Goal: Information Seeking & Learning: Learn about a topic

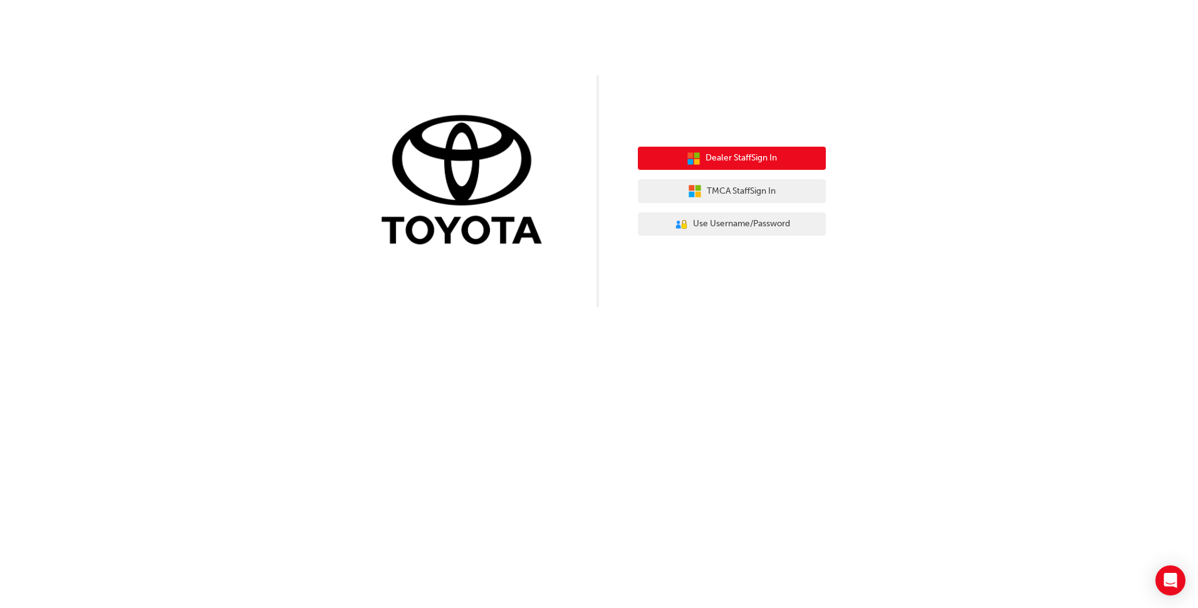
click at [764, 155] on span "Dealer Staff Sign In" at bounding box center [740, 158] width 71 height 14
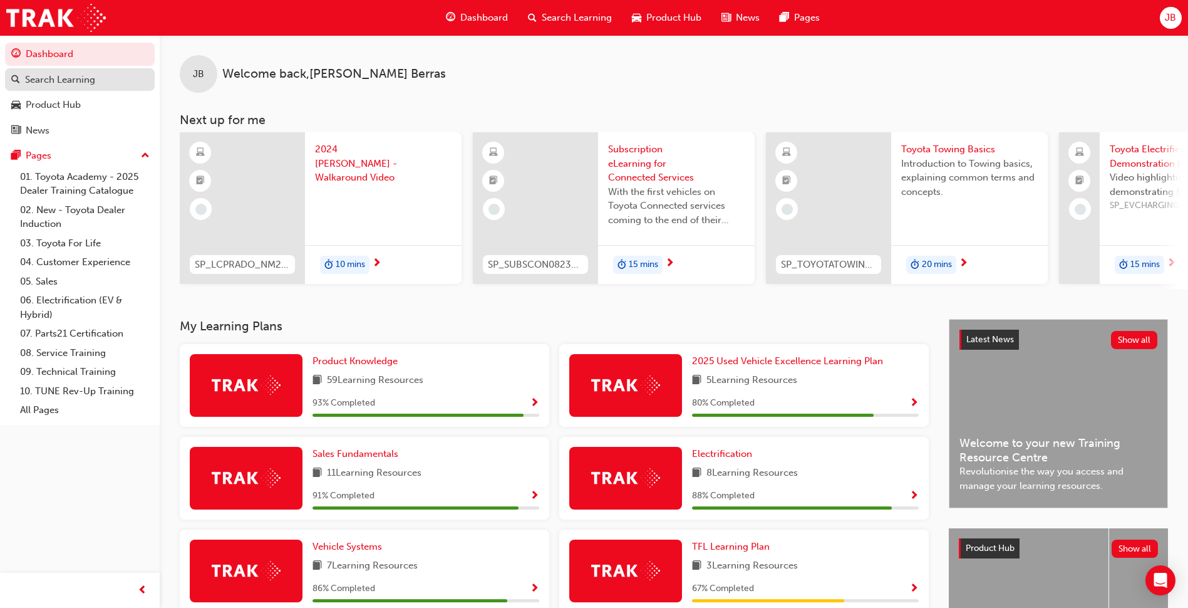
click at [86, 80] on div "Search Learning" at bounding box center [60, 80] width 70 height 14
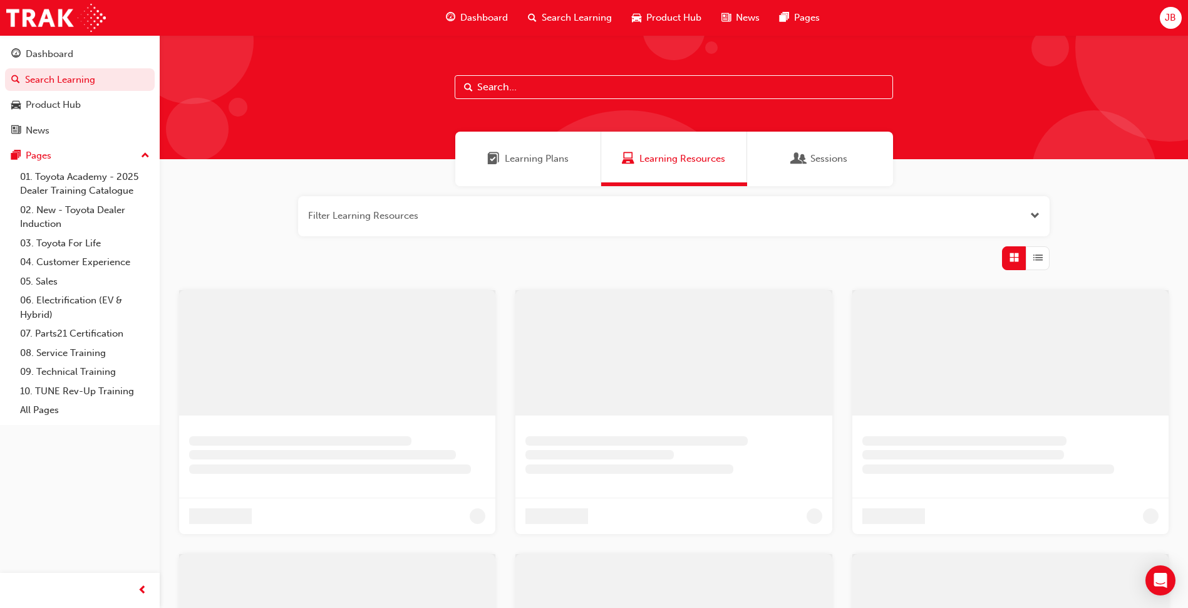
click at [494, 82] on input "text" at bounding box center [674, 87] width 438 height 24
paste input "OWAF'"
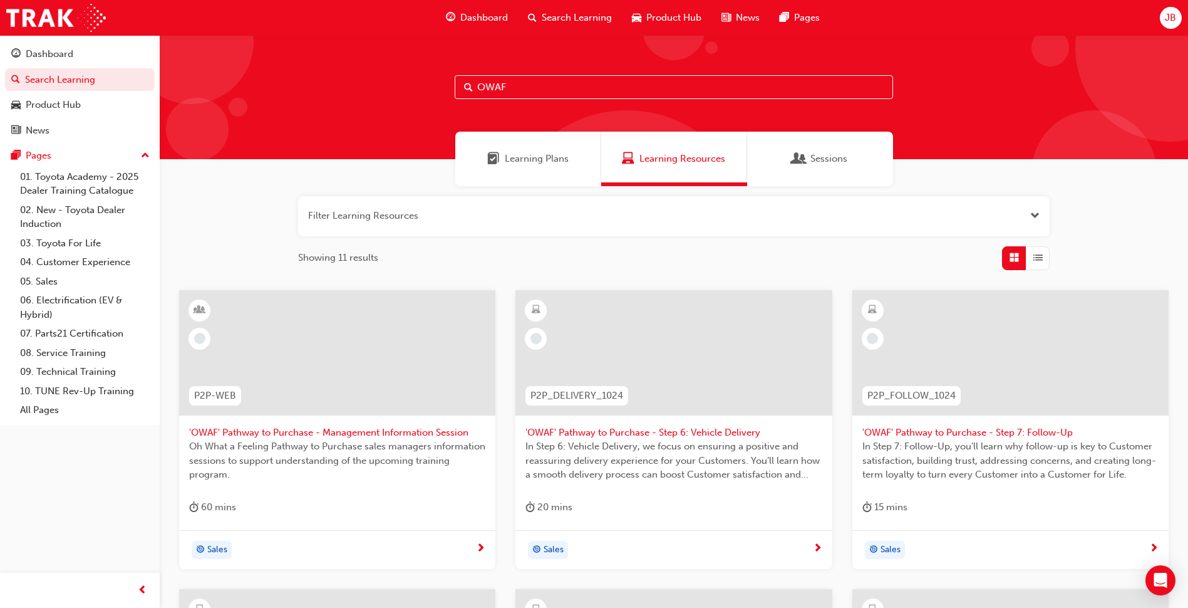
type input "OWAF"
click at [544, 86] on input "OWAF" at bounding box center [674, 87] width 438 height 24
click at [509, 83] on input "OWAF" at bounding box center [674, 87] width 438 height 24
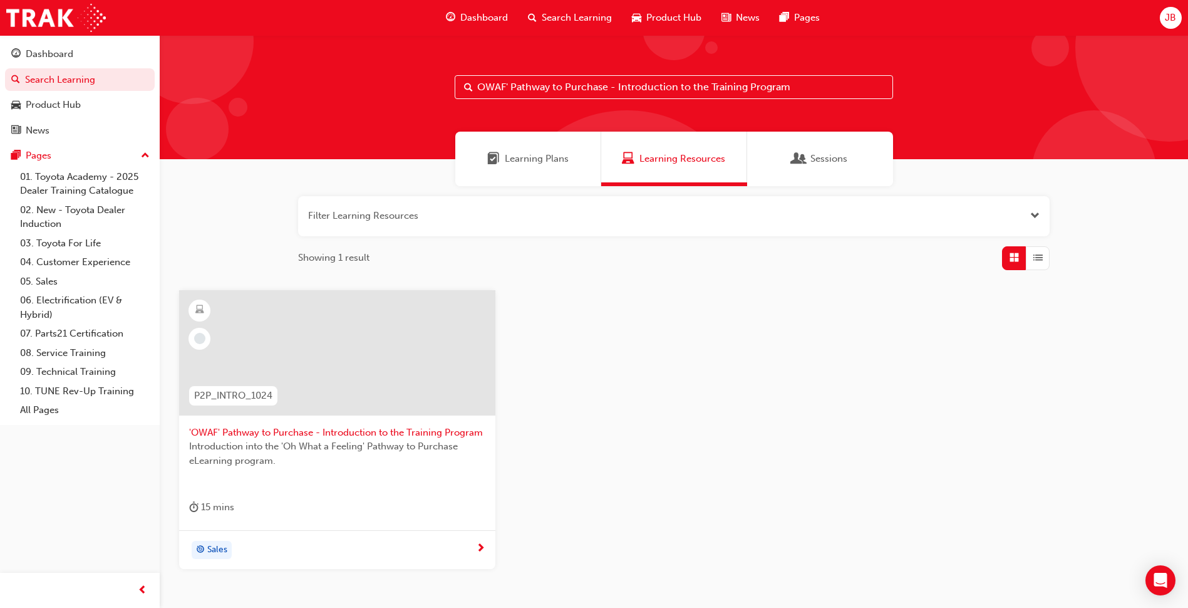
type input "OWAF' Pathway to Purchase - Introduction to the Training Program"
click at [358, 400] on div at bounding box center [337, 352] width 316 height 125
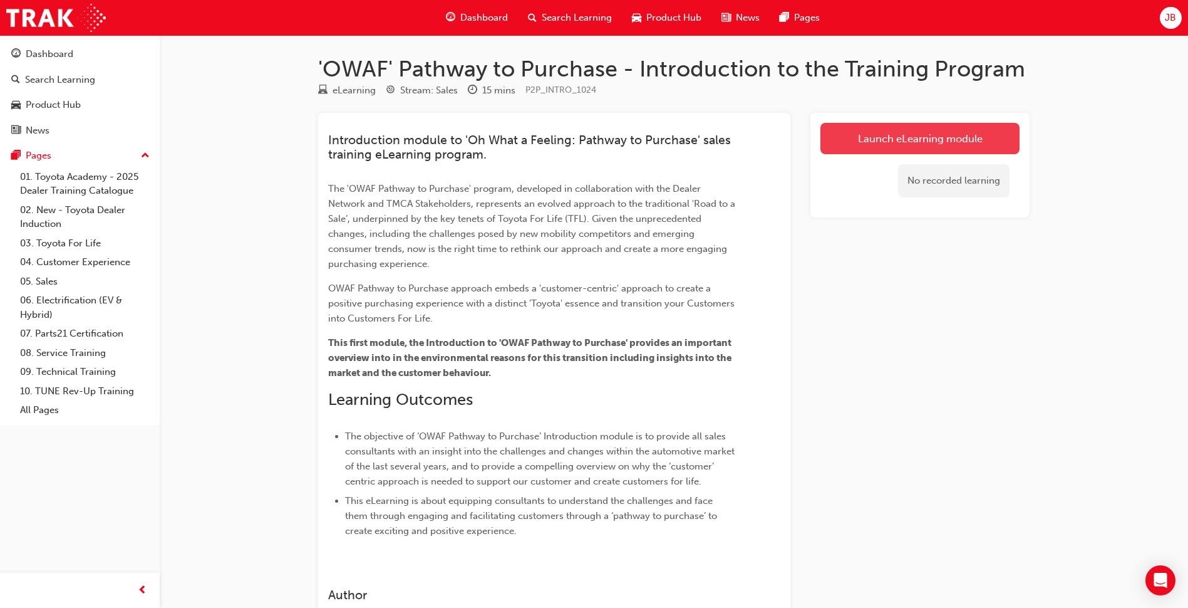
click at [911, 132] on link "Launch eLearning module" at bounding box center [919, 138] width 199 height 31
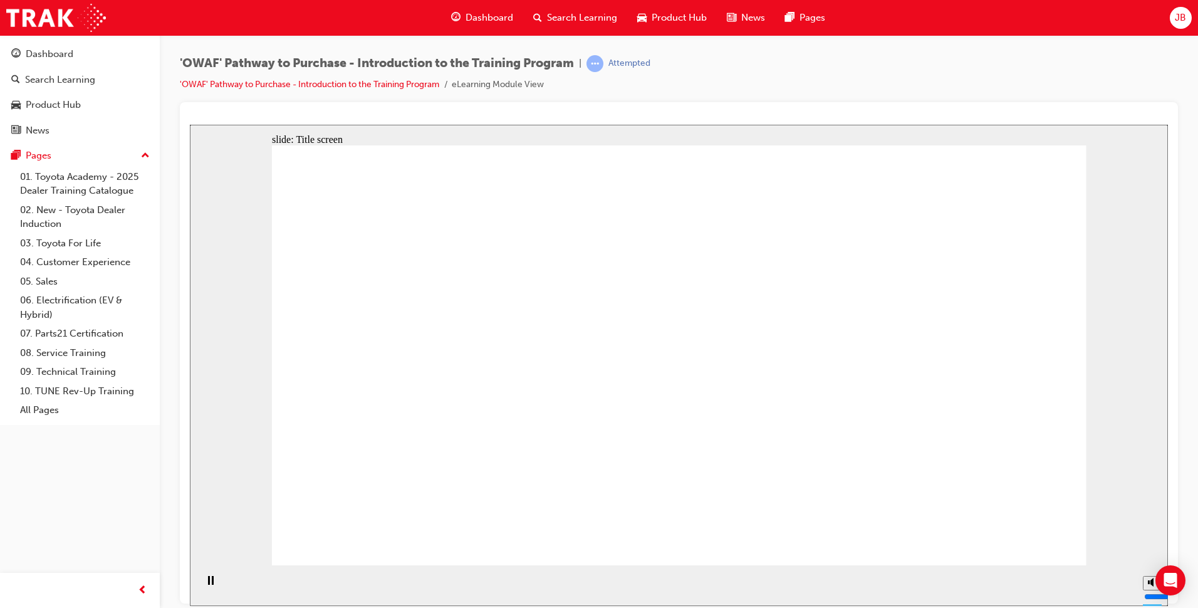
drag, startPoint x: 686, startPoint y: 536, endPoint x: 687, endPoint y: 520, distance: 16.3
drag, startPoint x: 659, startPoint y: 475, endPoint x: 665, endPoint y: 471, distance: 7.6
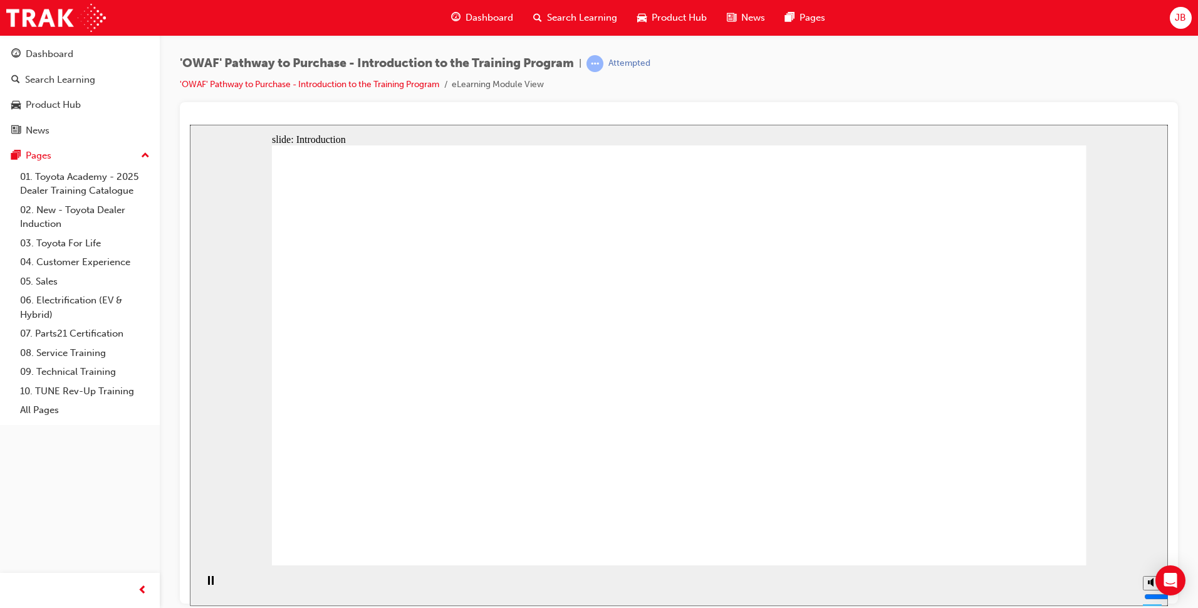
drag, startPoint x: 709, startPoint y: 462, endPoint x: 745, endPoint y: 451, distance: 37.9
drag, startPoint x: 810, startPoint y: 373, endPoint x: 805, endPoint y: 318, distance: 55.3
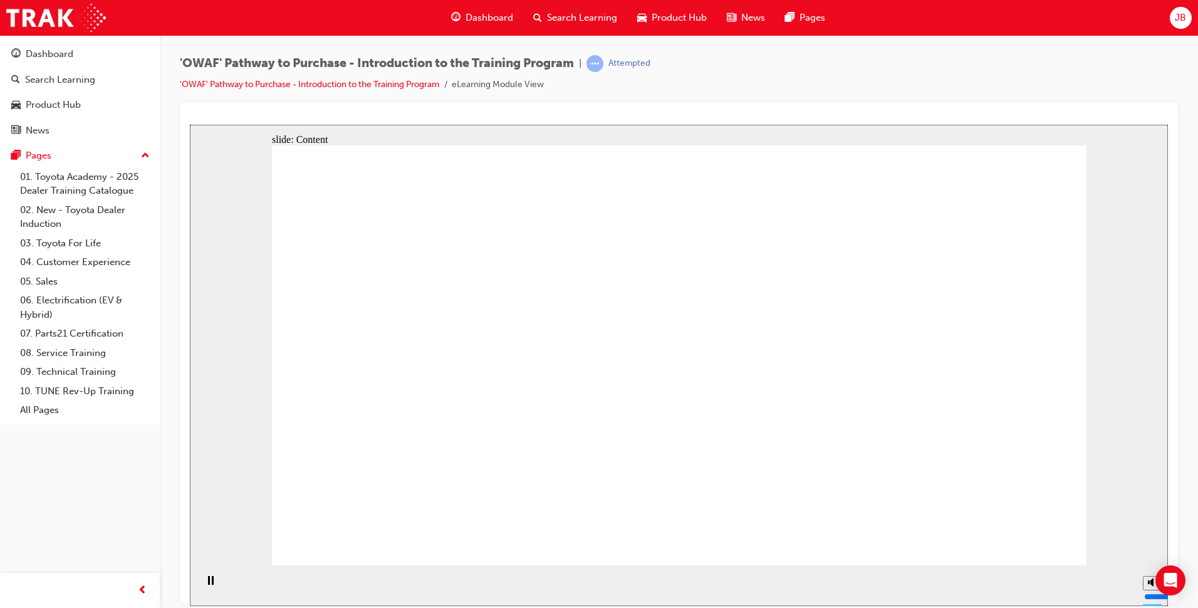
drag, startPoint x: 433, startPoint y: 262, endPoint x: 443, endPoint y: 422, distance: 160.1
drag, startPoint x: 1035, startPoint y: 239, endPoint x: 992, endPoint y: 257, distance: 46.9
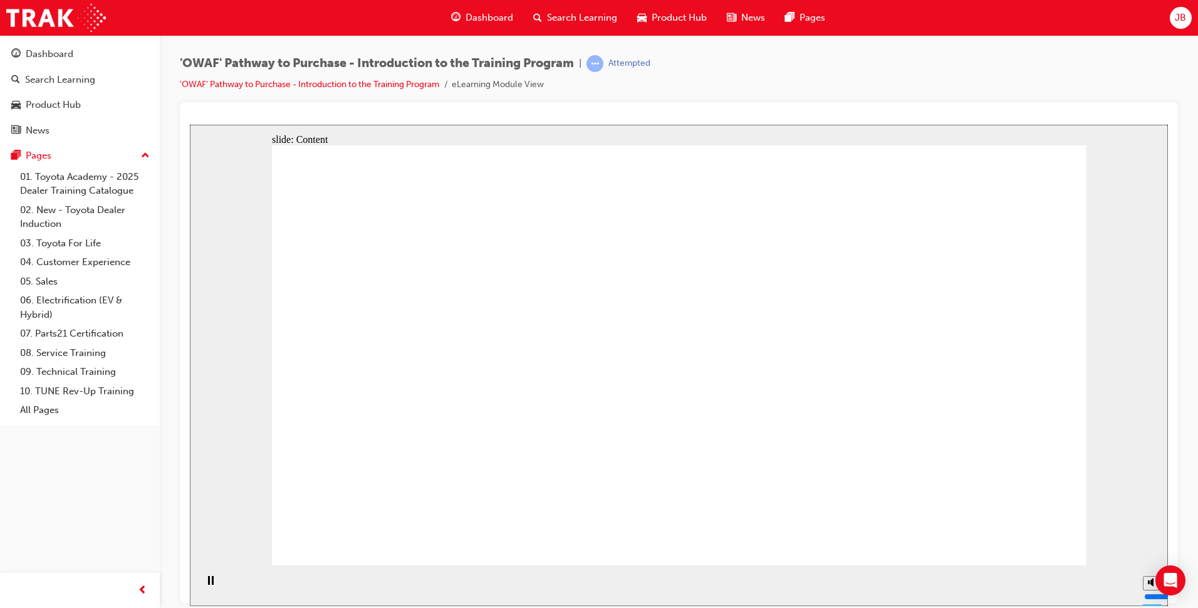
drag, startPoint x: 1013, startPoint y: 549, endPoint x: 1013, endPoint y: 534, distance: 15.7
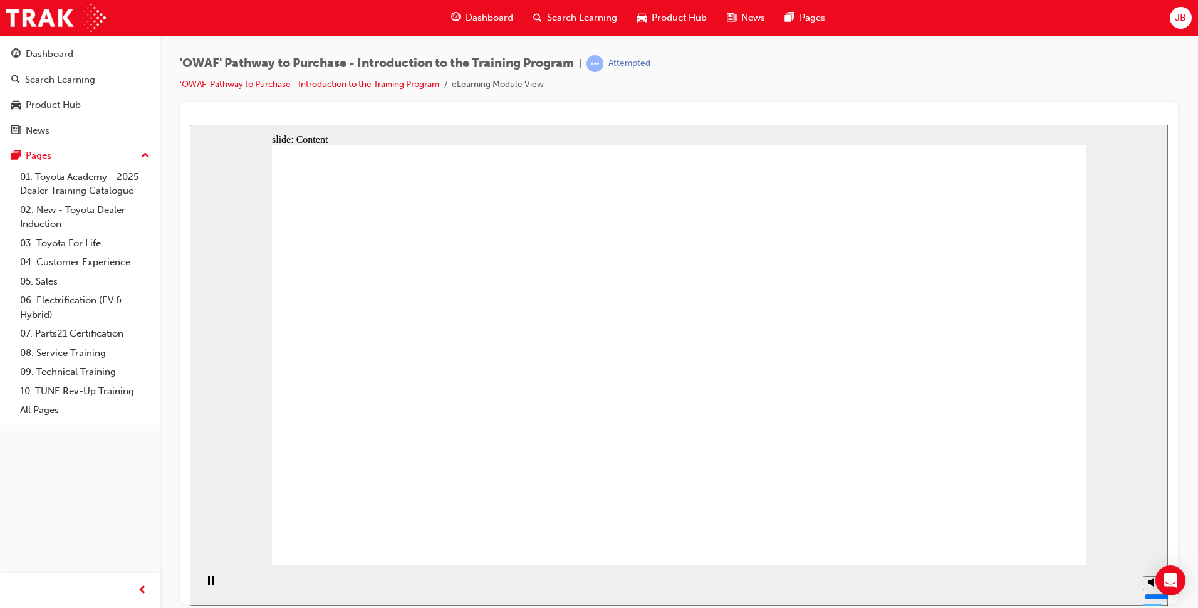
drag, startPoint x: 650, startPoint y: 278, endPoint x: 787, endPoint y: 266, distance: 137.1
drag, startPoint x: 717, startPoint y: 426, endPoint x: 1003, endPoint y: 402, distance: 286.6
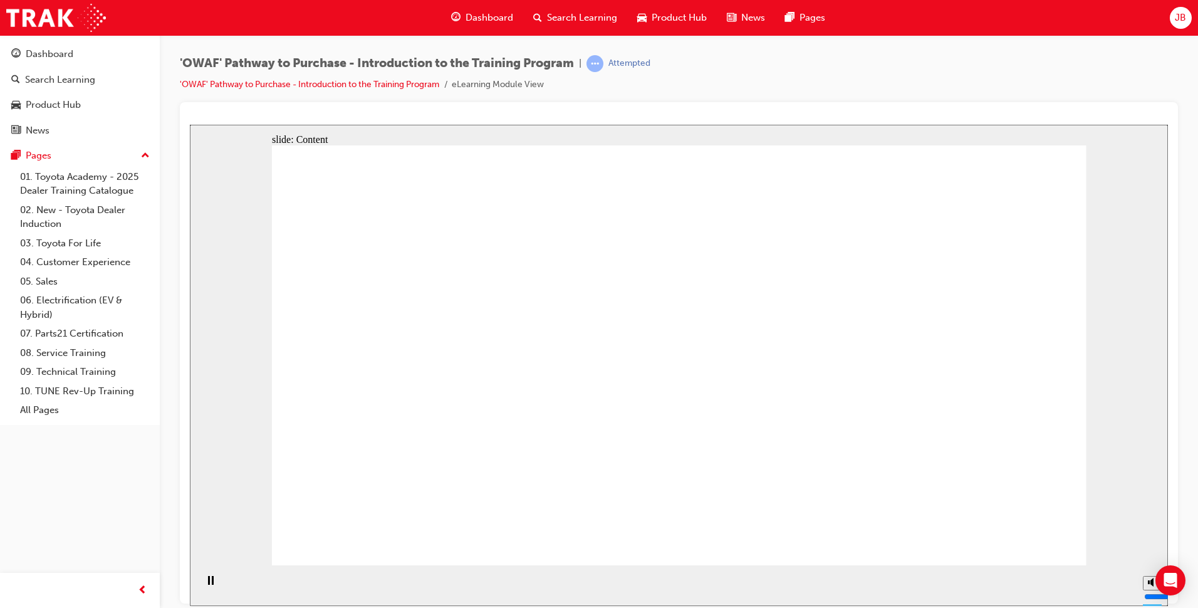
drag, startPoint x: 410, startPoint y: 405, endPoint x: 694, endPoint y: 437, distance: 286.1
drag, startPoint x: 694, startPoint y: 437, endPoint x: 715, endPoint y: 437, distance: 21.3
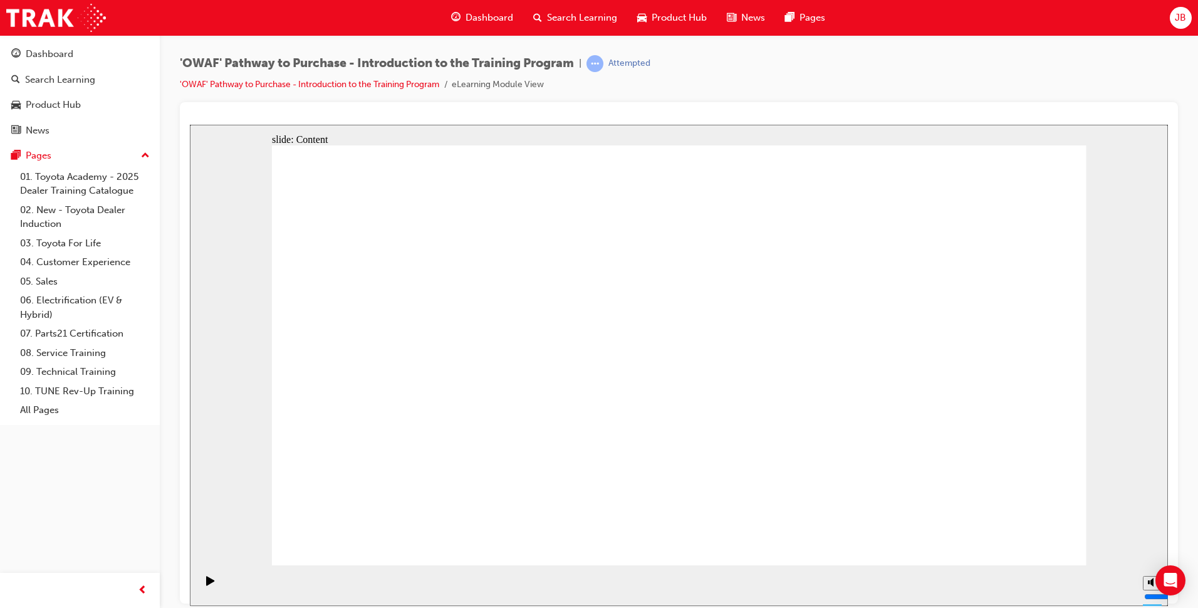
drag, startPoint x: 772, startPoint y: 211, endPoint x: 635, endPoint y: 207, distance: 137.2
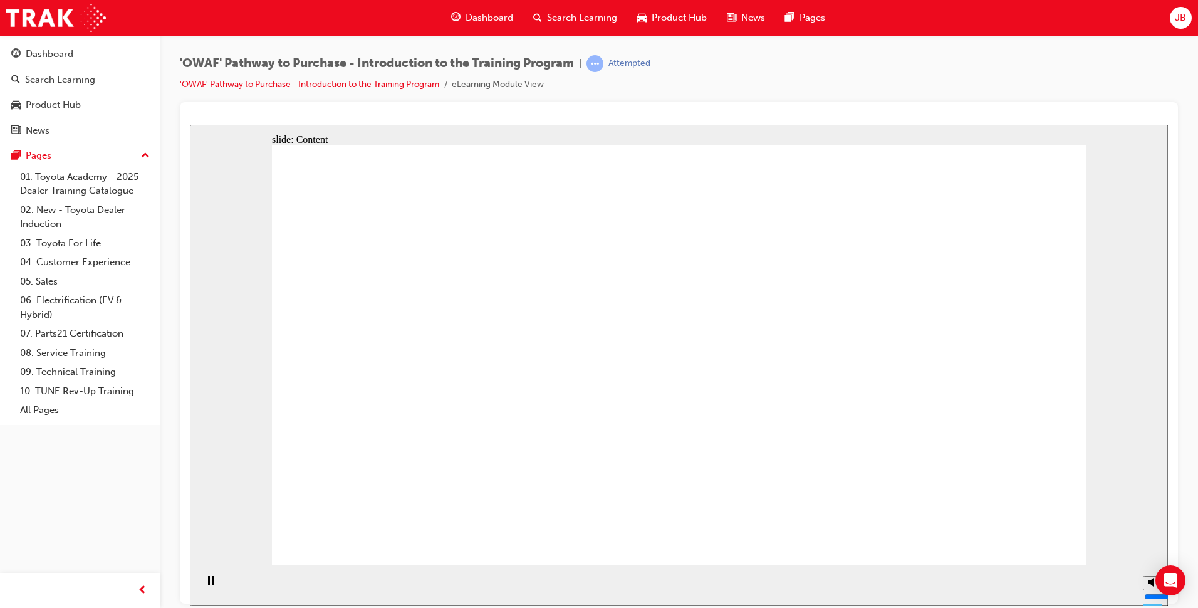
drag, startPoint x: 635, startPoint y: 207, endPoint x: 472, endPoint y: 244, distance: 167.7
drag, startPoint x: 472, startPoint y: 244, endPoint x: 720, endPoint y: 381, distance: 283.4
drag, startPoint x: 720, startPoint y: 381, endPoint x: 755, endPoint y: 382, distance: 35.1
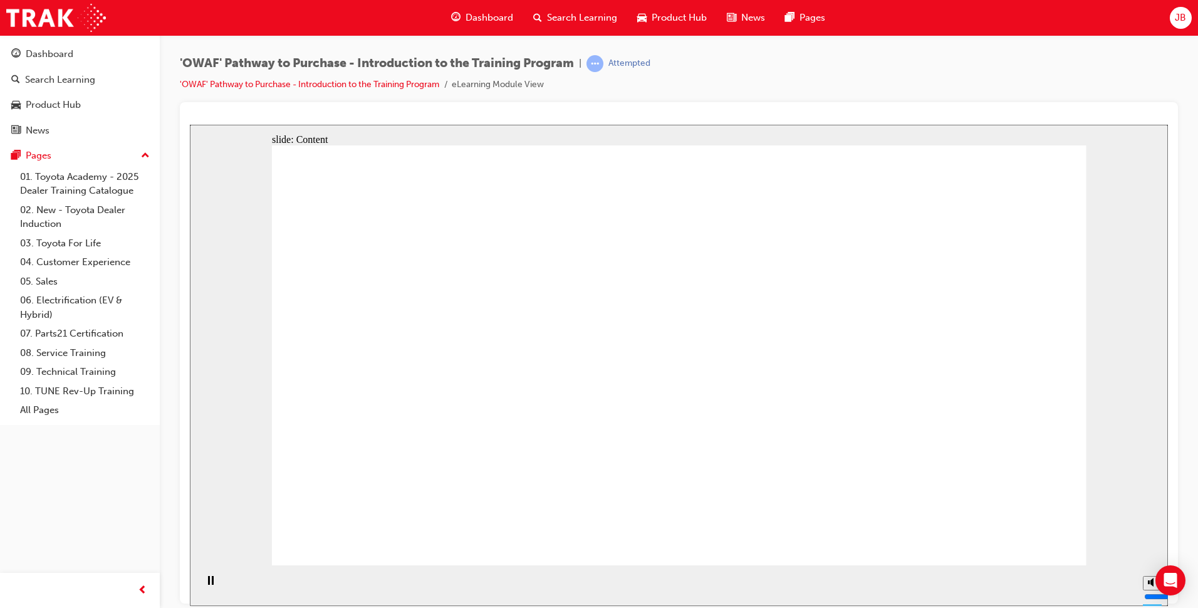
drag, startPoint x: 696, startPoint y: 330, endPoint x: 722, endPoint y: 339, distance: 26.8
drag, startPoint x: 722, startPoint y: 339, endPoint x: 641, endPoint y: 346, distance: 81.0
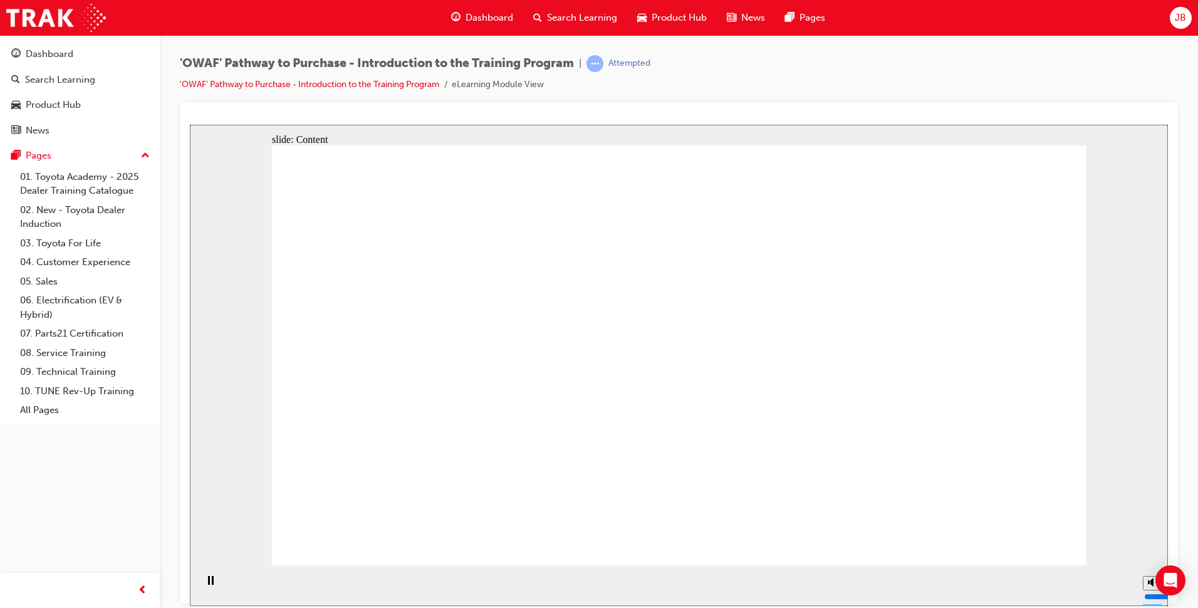
drag, startPoint x: 562, startPoint y: 418, endPoint x: 721, endPoint y: 411, distance: 159.2
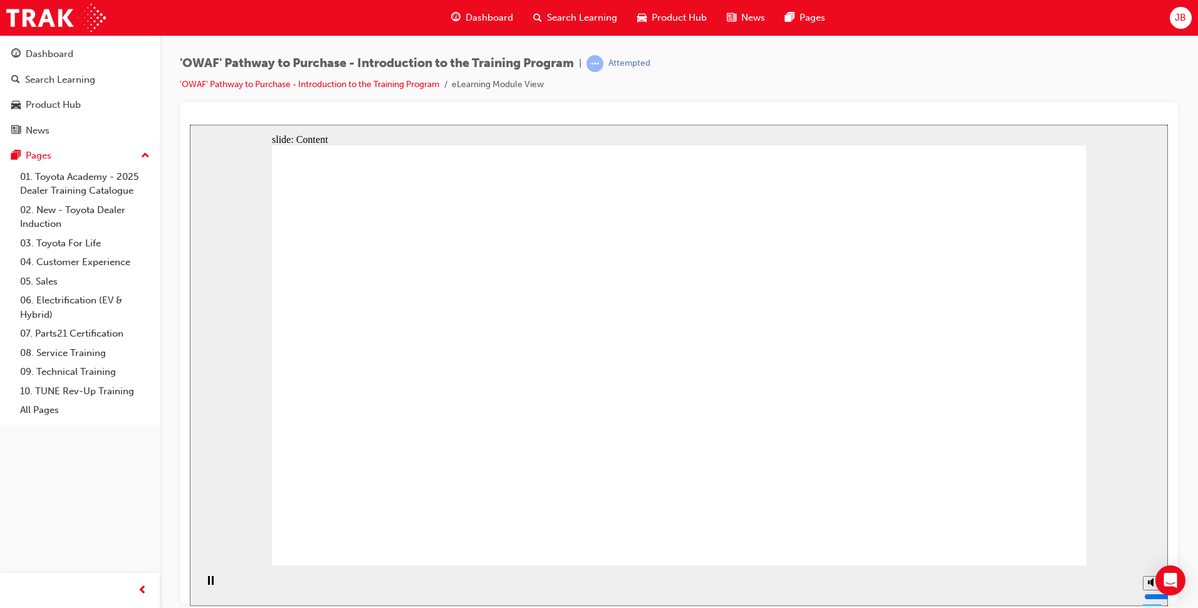
drag, startPoint x: 647, startPoint y: 423, endPoint x: 680, endPoint y: 422, distance: 33.2
drag, startPoint x: 755, startPoint y: 416, endPoint x: 598, endPoint y: 417, distance: 157.2
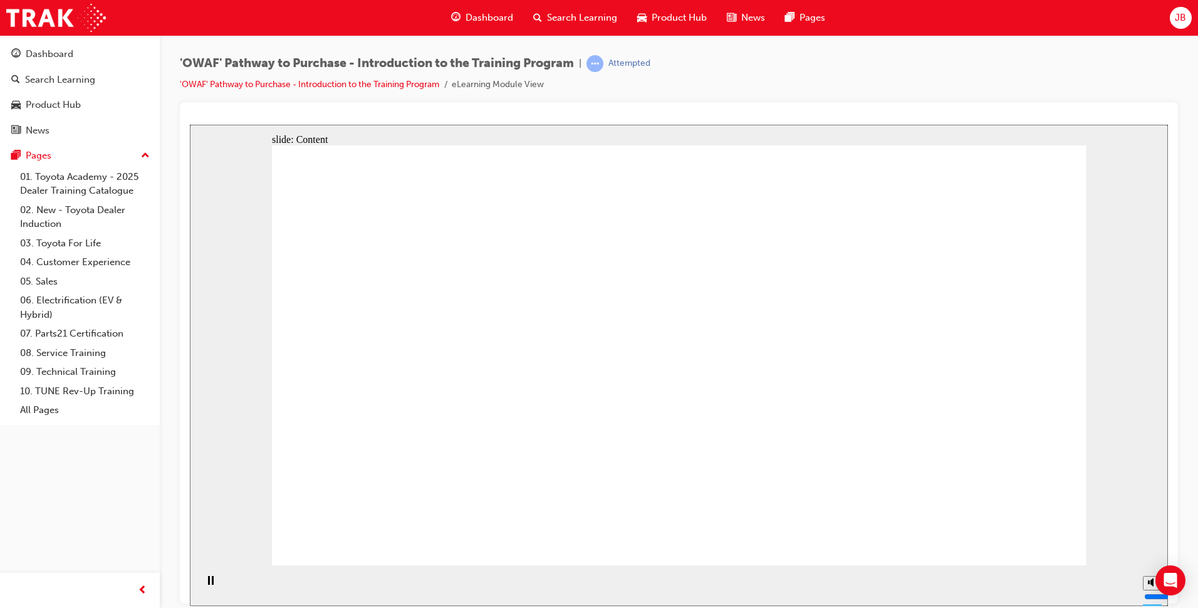
drag, startPoint x: 676, startPoint y: 416, endPoint x: 702, endPoint y: 422, distance: 26.9
drag, startPoint x: 703, startPoint y: 422, endPoint x: 575, endPoint y: 421, distance: 127.8
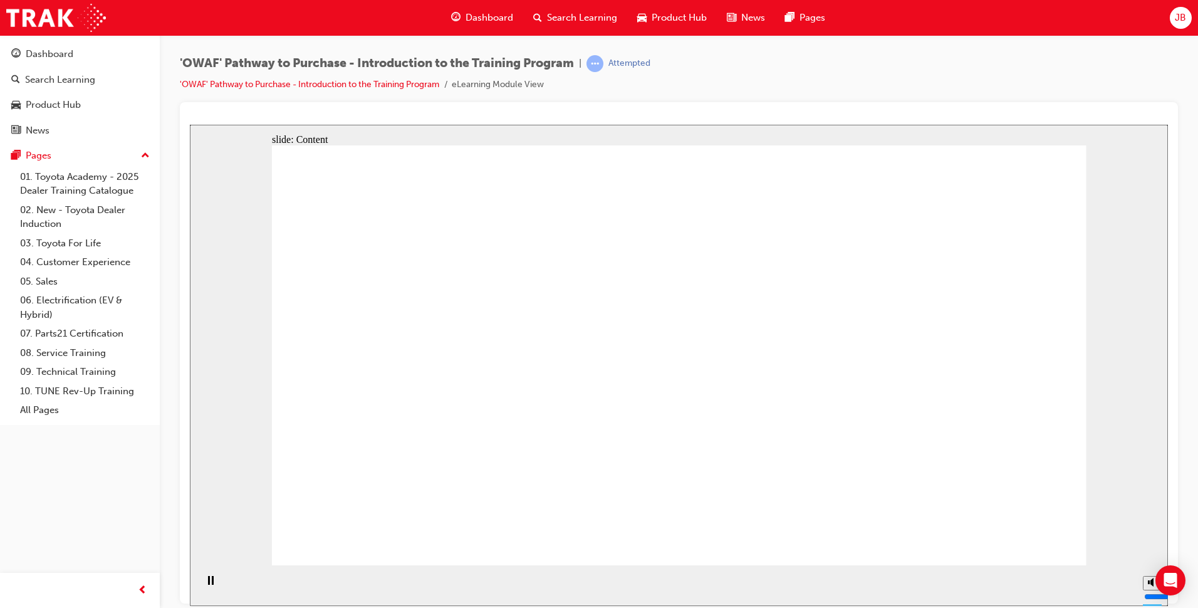
drag, startPoint x: 897, startPoint y: 429, endPoint x: 888, endPoint y: 430, distance: 8.9
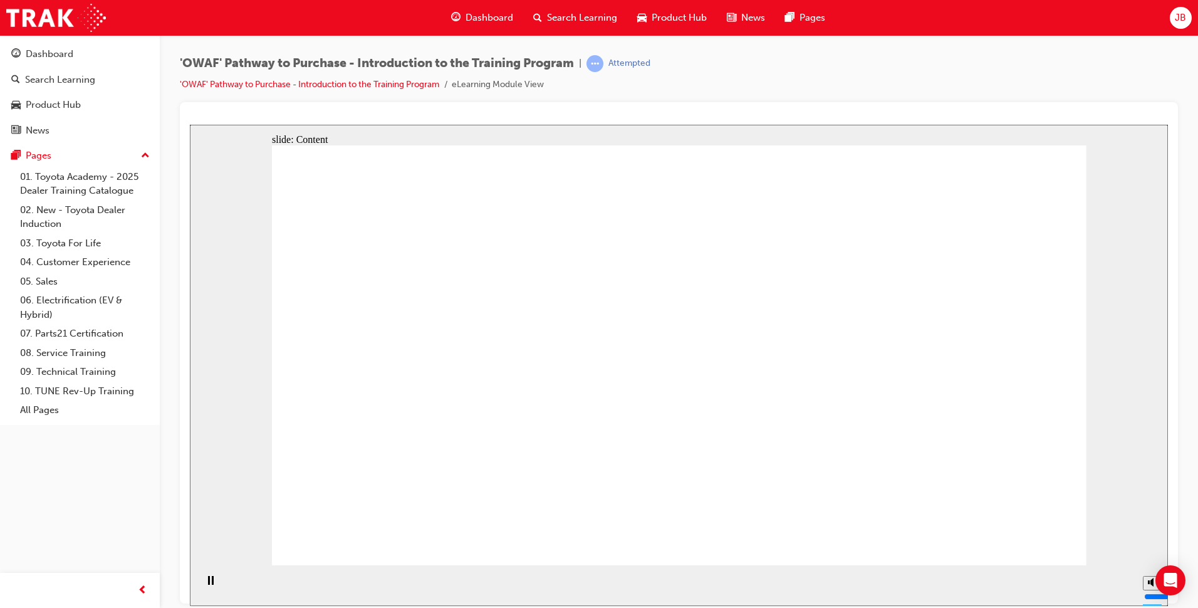
drag, startPoint x: 739, startPoint y: 427, endPoint x: 628, endPoint y: 427, distance: 110.9
drag, startPoint x: 624, startPoint y: 427, endPoint x: 603, endPoint y: 427, distance: 21.9
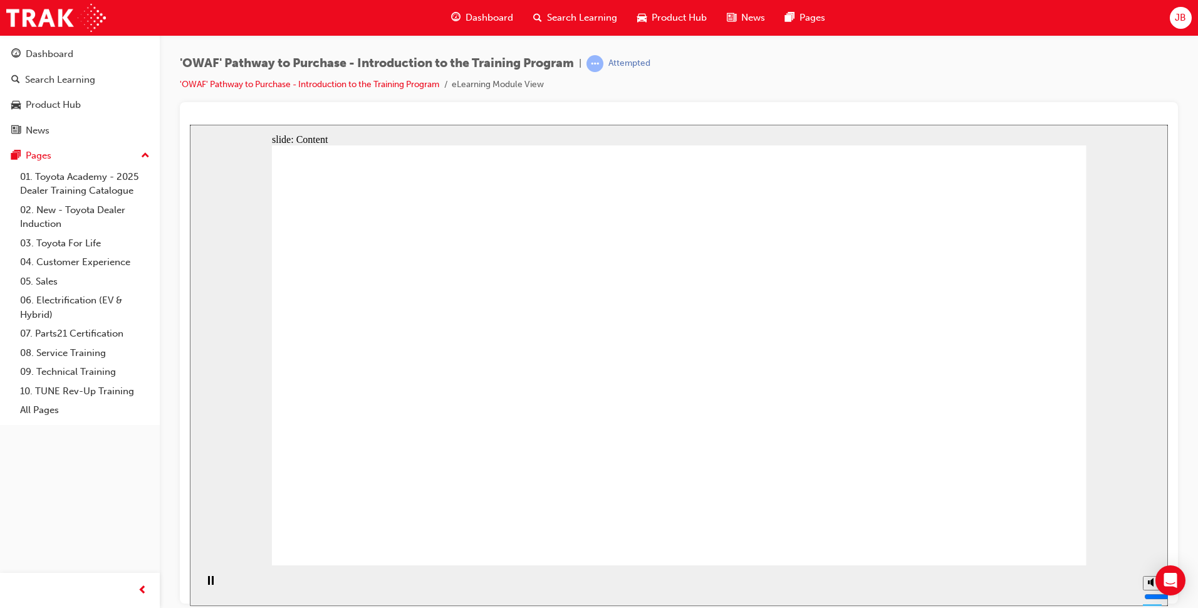
drag, startPoint x: 525, startPoint y: 420, endPoint x: 508, endPoint y: 418, distance: 17.6
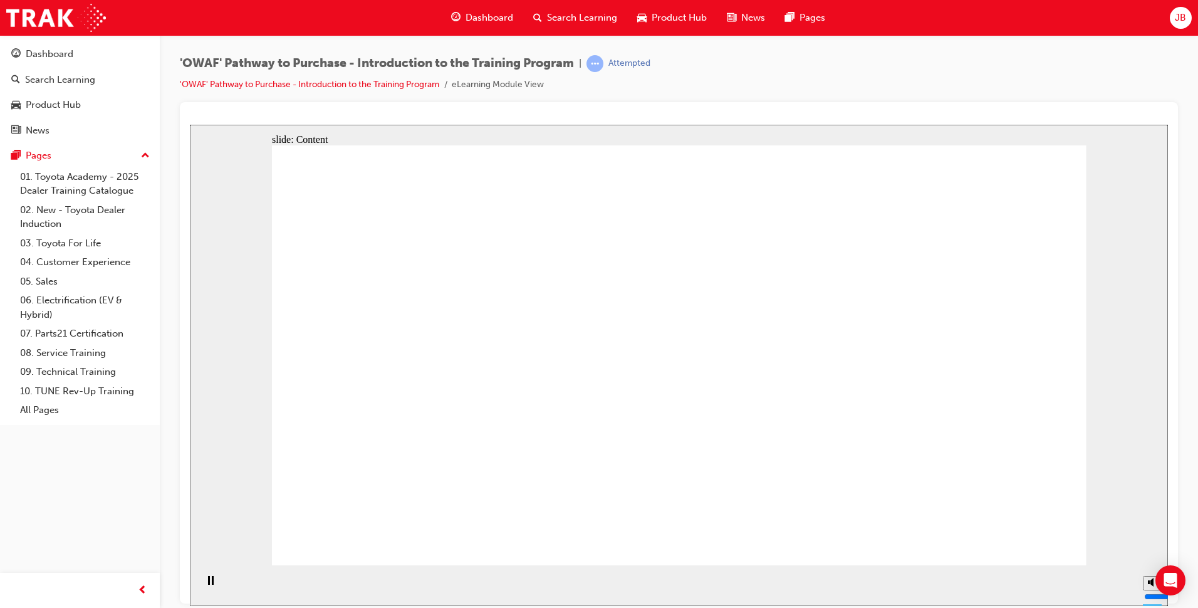
drag, startPoint x: 542, startPoint y: 413, endPoint x: 598, endPoint y: 419, distance: 56.0
drag, startPoint x: 598, startPoint y: 419, endPoint x: 909, endPoint y: 401, distance: 311.8
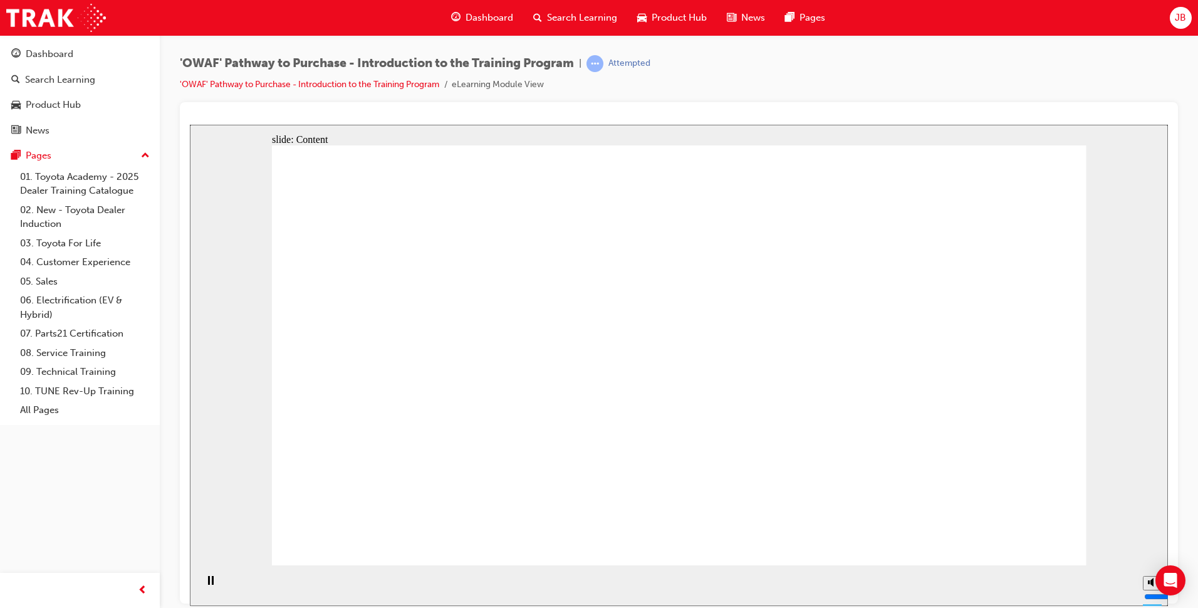
drag, startPoint x: 719, startPoint y: 418, endPoint x: 793, endPoint y: 454, distance: 82.1
drag, startPoint x: 793, startPoint y: 454, endPoint x: 807, endPoint y: 422, distance: 35.6
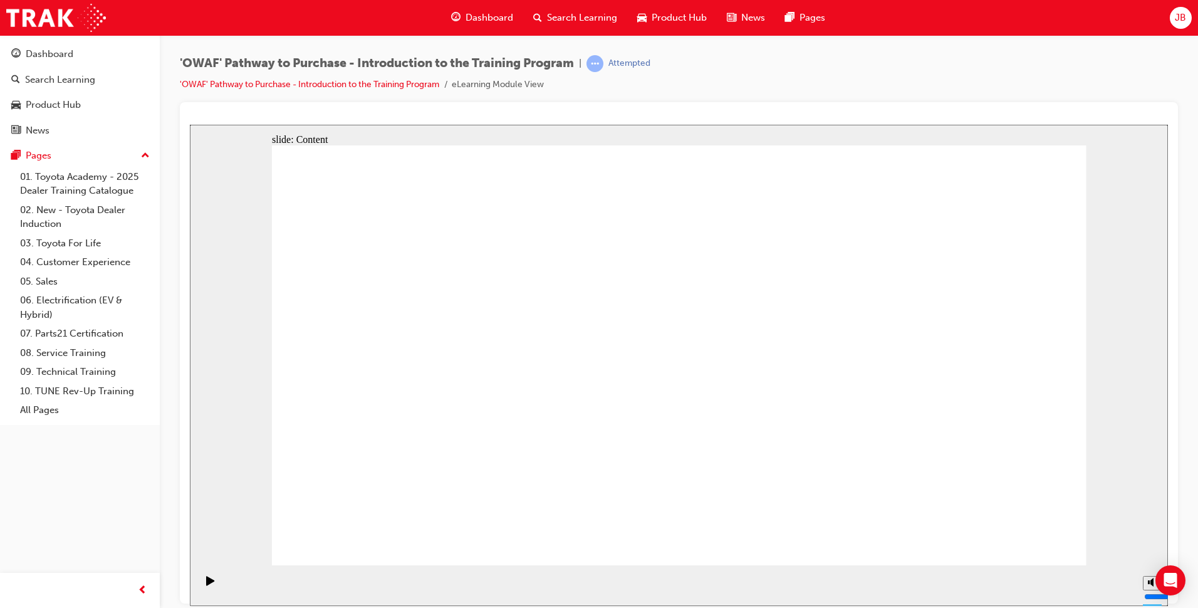
drag, startPoint x: 804, startPoint y: 417, endPoint x: 863, endPoint y: 420, distance: 59.0
drag, startPoint x: 1011, startPoint y: 522, endPoint x: 1010, endPoint y: 534, distance: 11.9
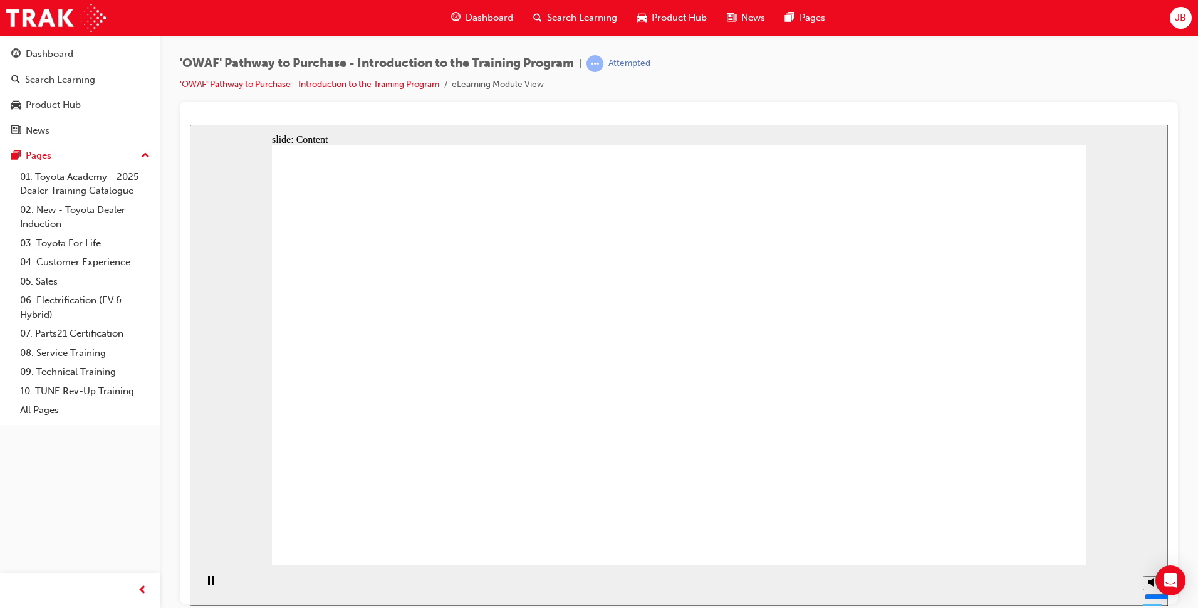
drag, startPoint x: 582, startPoint y: 346, endPoint x: 623, endPoint y: 346, distance: 40.7
drag, startPoint x: 706, startPoint y: 345, endPoint x: 723, endPoint y: 343, distance: 17.6
drag, startPoint x: 757, startPoint y: 339, endPoint x: 765, endPoint y: 339, distance: 8.1
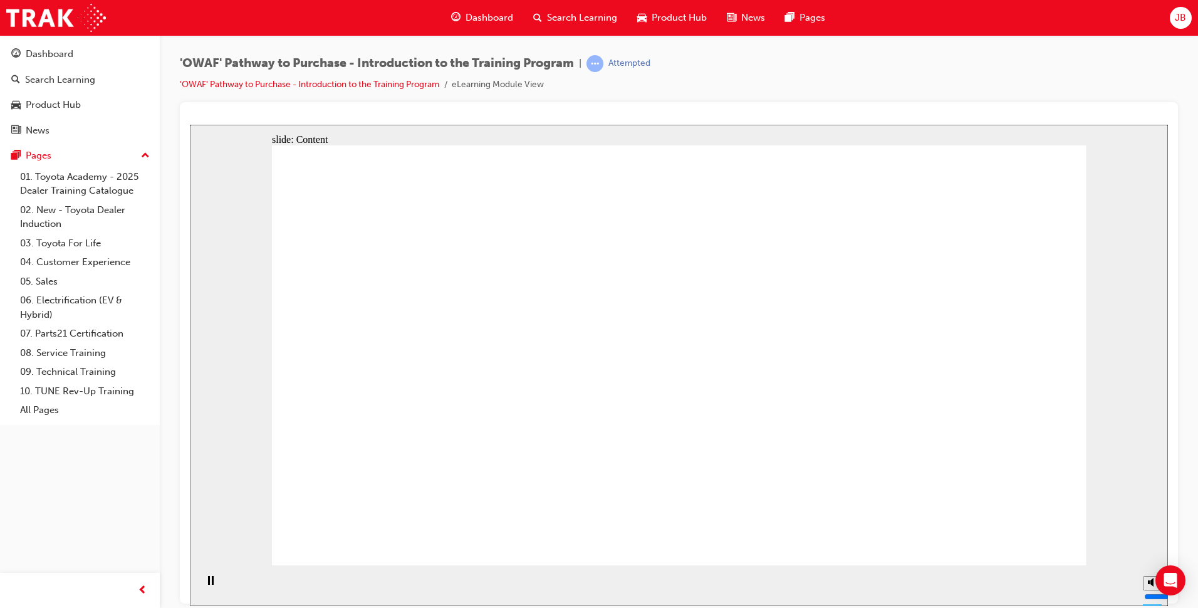
drag, startPoint x: 850, startPoint y: 339, endPoint x: 858, endPoint y: 338, distance: 8.2
drag, startPoint x: 960, startPoint y: 335, endPoint x: 1047, endPoint y: 338, distance: 87.1
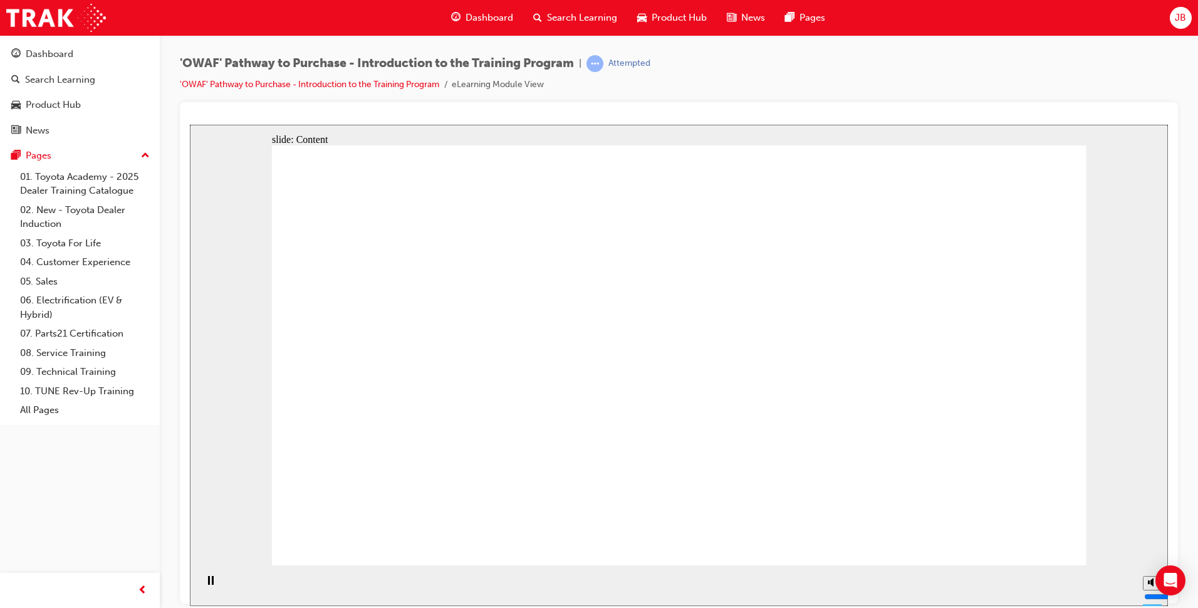
drag, startPoint x: 653, startPoint y: 312, endPoint x: 713, endPoint y: 312, distance: 59.5
drag, startPoint x: 730, startPoint y: 311, endPoint x: 858, endPoint y: 331, distance: 129.9
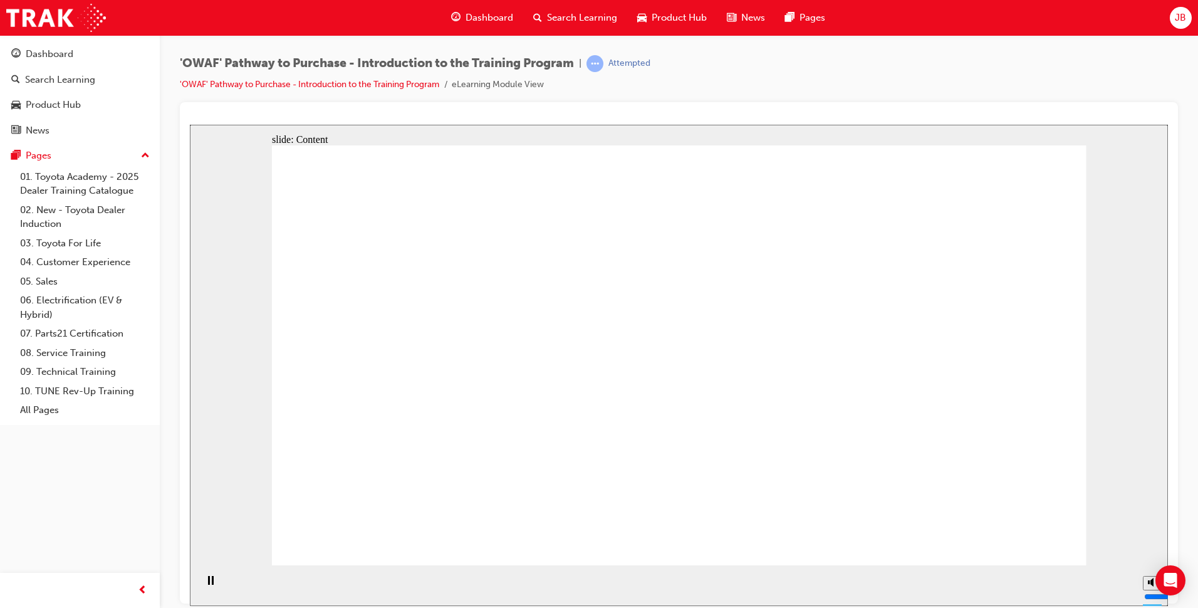
drag, startPoint x: 951, startPoint y: 333, endPoint x: 960, endPoint y: 337, distance: 10.1
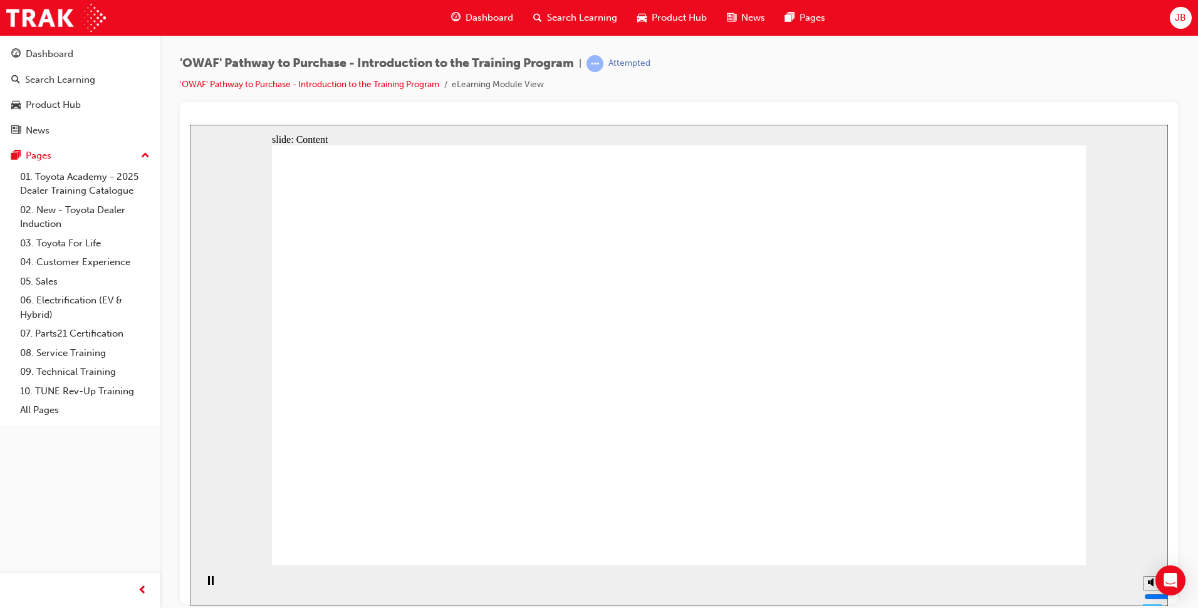
drag, startPoint x: 746, startPoint y: 410, endPoint x: 489, endPoint y: 410, distance: 257.4
drag, startPoint x: 399, startPoint y: 413, endPoint x: 680, endPoint y: 406, distance: 280.7
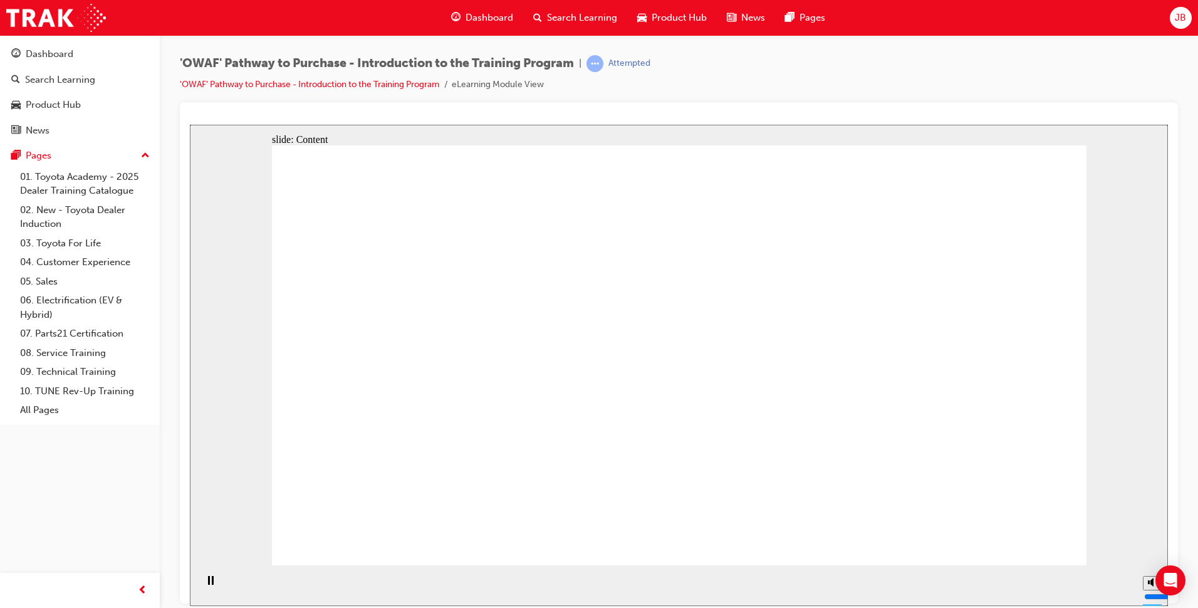
drag, startPoint x: 581, startPoint y: 317, endPoint x: 783, endPoint y: 326, distance: 201.9
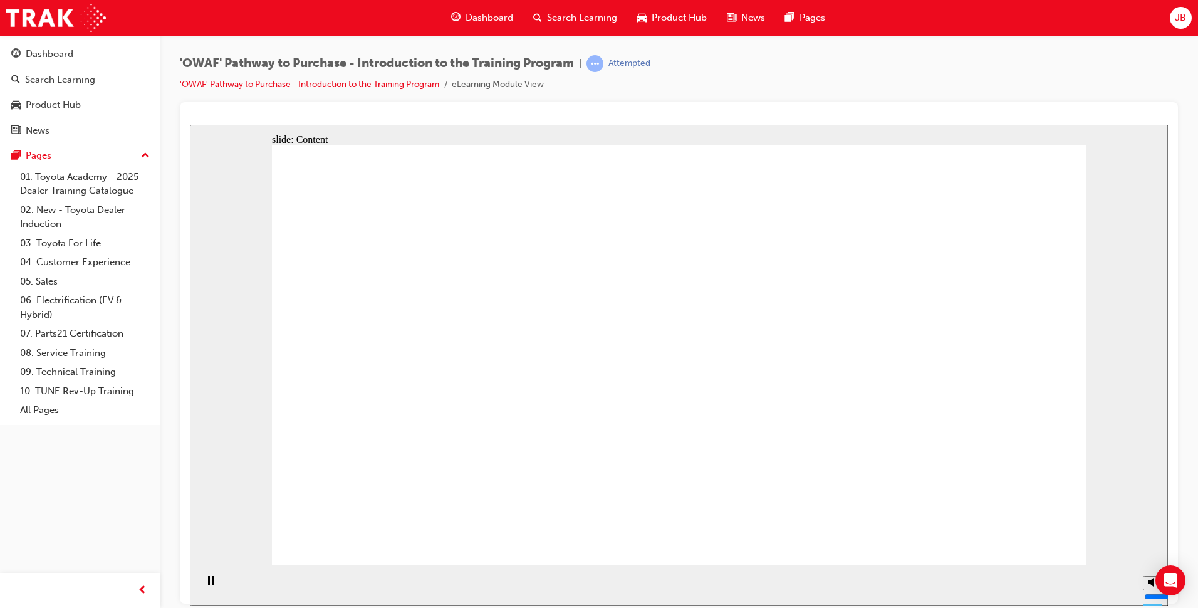
drag, startPoint x: 653, startPoint y: 270, endPoint x: 678, endPoint y: 270, distance: 24.4
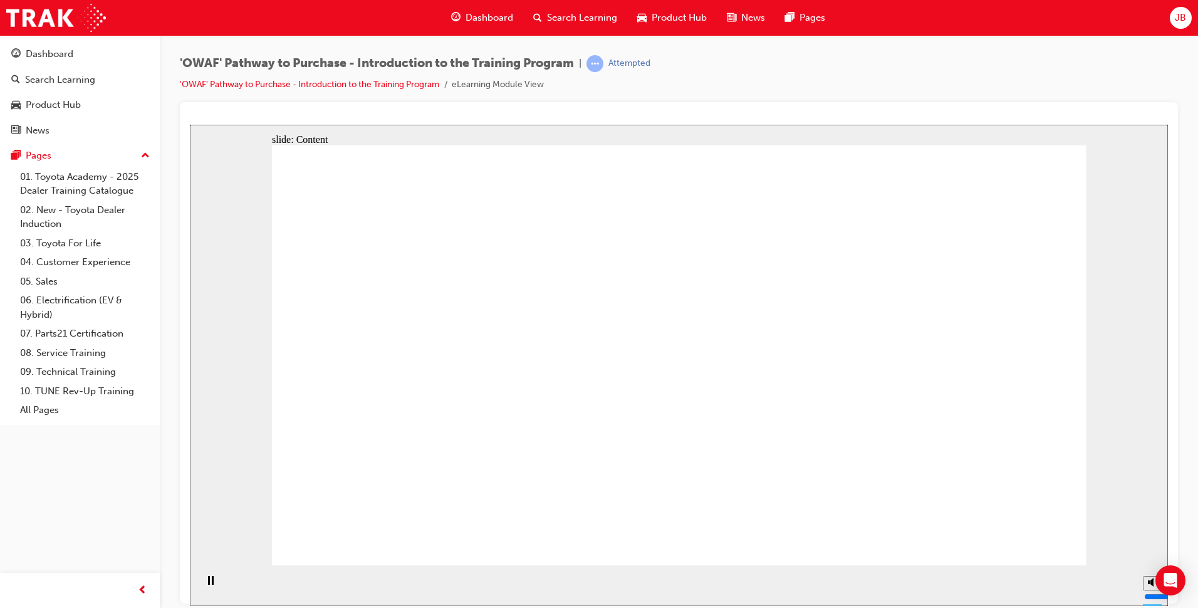
drag, startPoint x: 522, startPoint y: 251, endPoint x: 816, endPoint y: 246, distance: 293.8
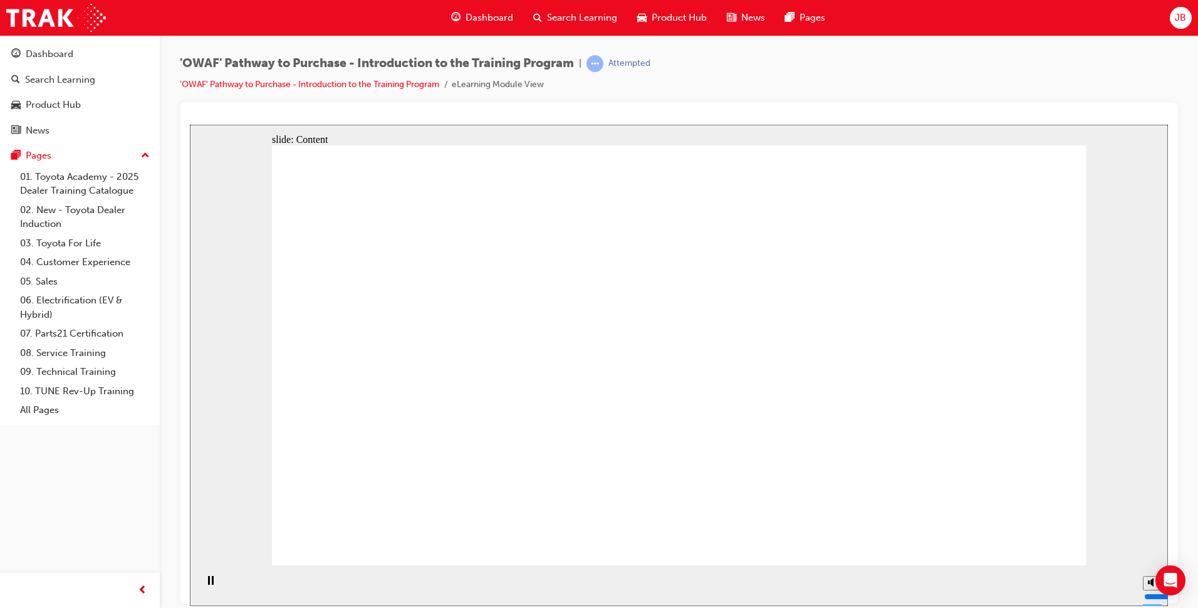
drag, startPoint x: 420, startPoint y: 408, endPoint x: 797, endPoint y: 408, distance: 377.0
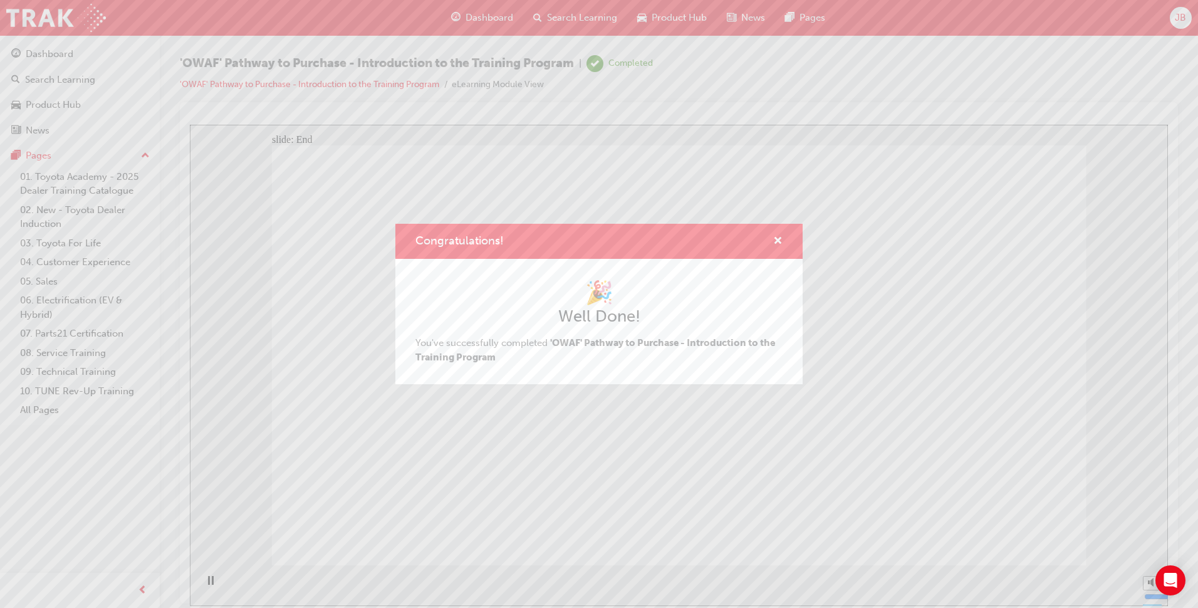
click at [610, 298] on h1 "🎉" at bounding box center [598, 293] width 367 height 28
click at [780, 243] on span "cross-icon" at bounding box center [777, 241] width 9 height 11
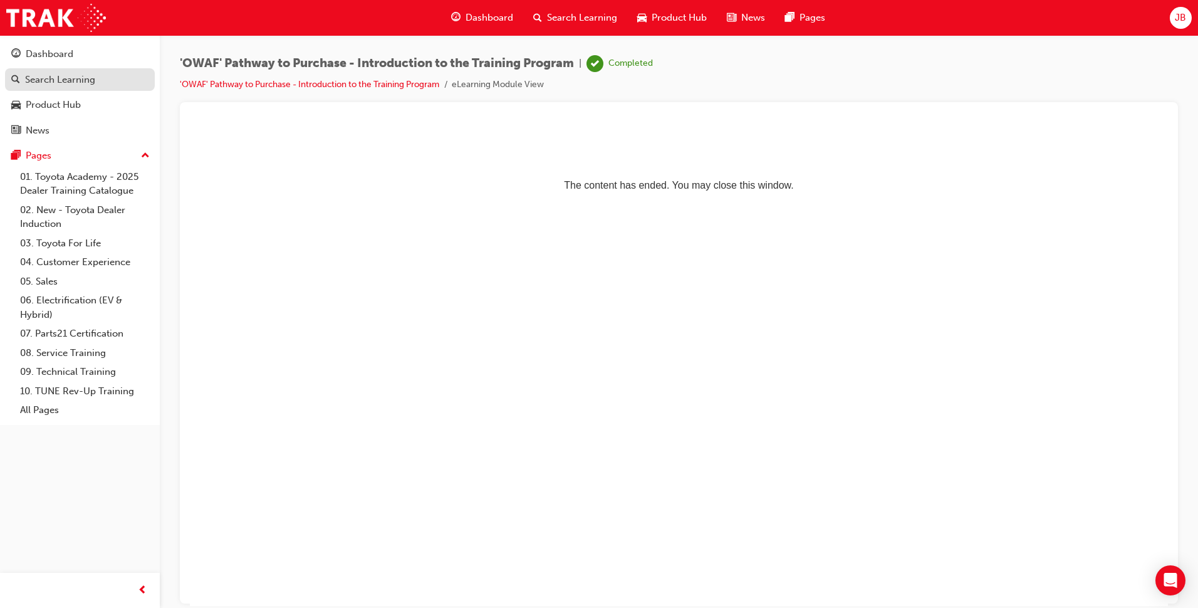
click at [75, 73] on div "Search Learning" at bounding box center [60, 80] width 70 height 14
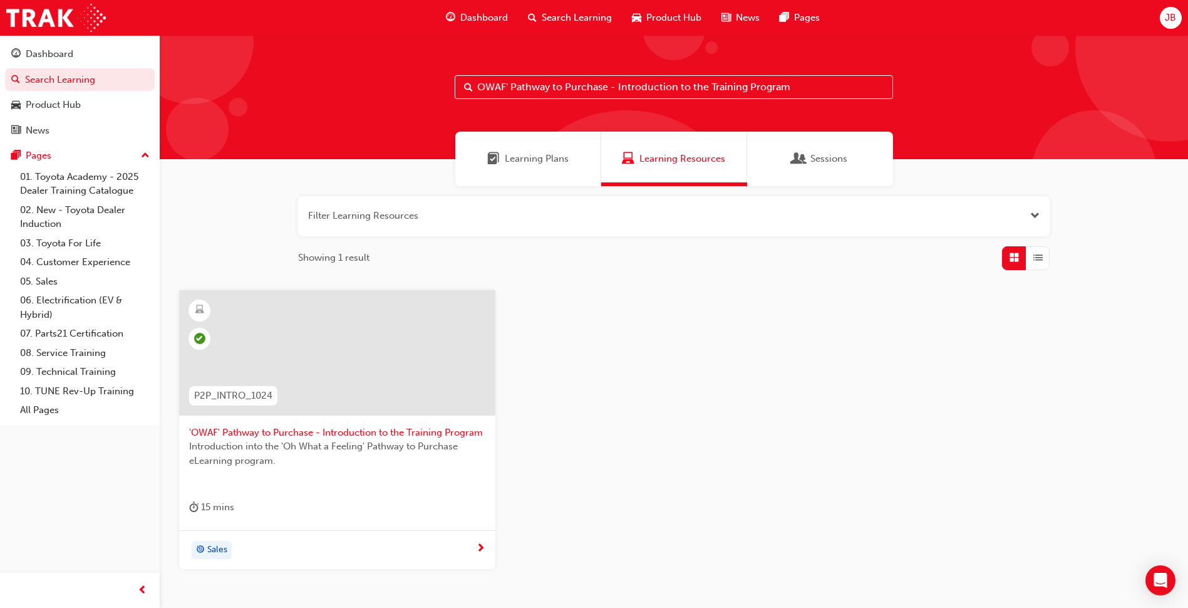
click at [814, 84] on input "OWAF' Pathway to Purchase - Introduction to the Training Program" at bounding box center [674, 87] width 438 height 24
paste input "'OWAF' Pathway to Purchase - Step 1: Connect"
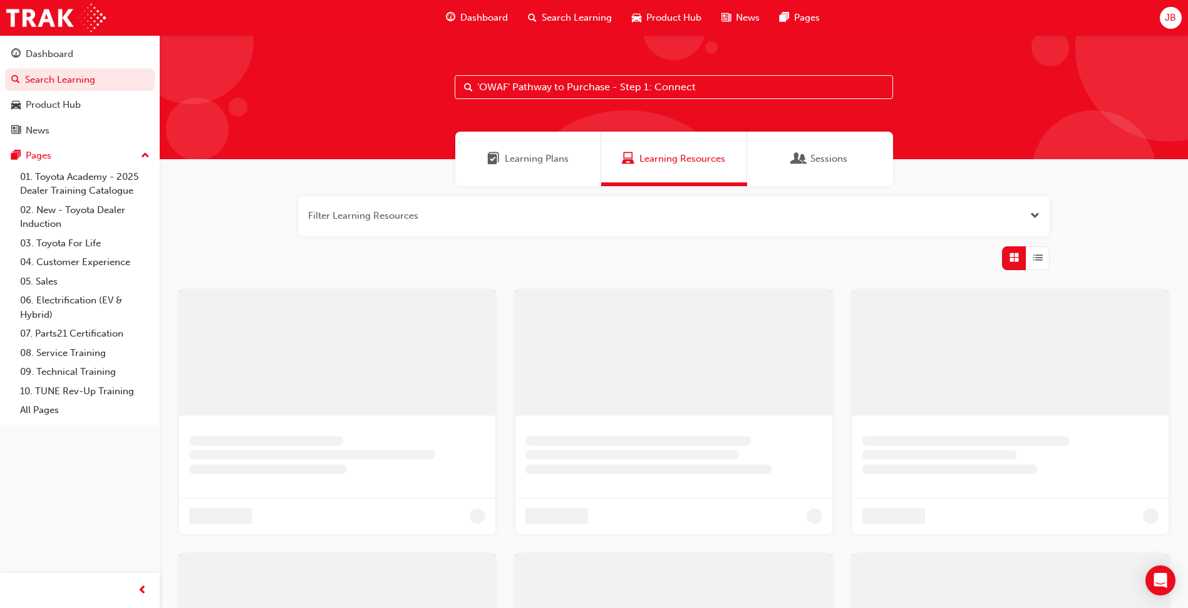
type input "'OWAF' Pathway to Purchase - Step 1: Connect"
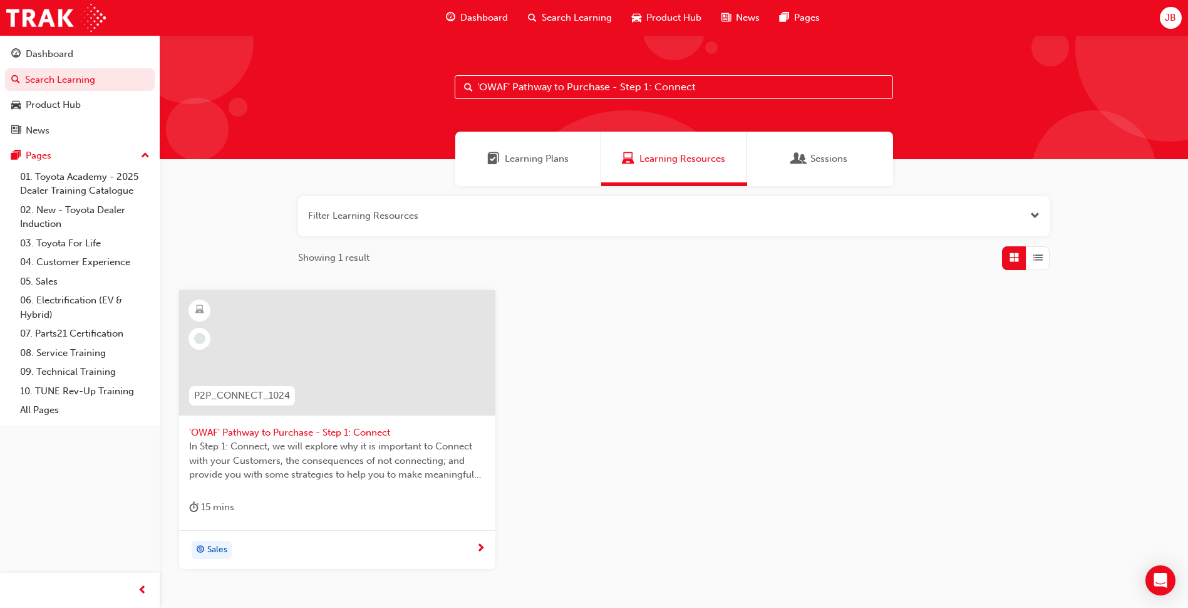
click at [291, 430] on span "'OWAF' Pathway to Purchase - Step 1: Connect" at bounding box center [337, 432] width 296 height 14
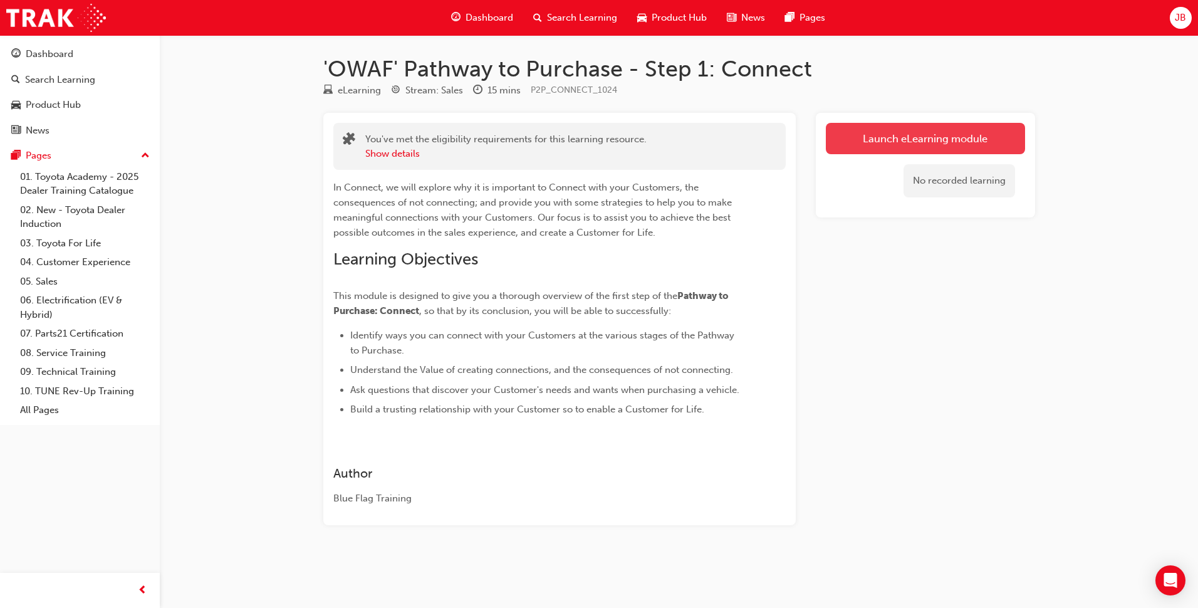
click at [898, 137] on link "Launch eLearning module" at bounding box center [924, 138] width 199 height 31
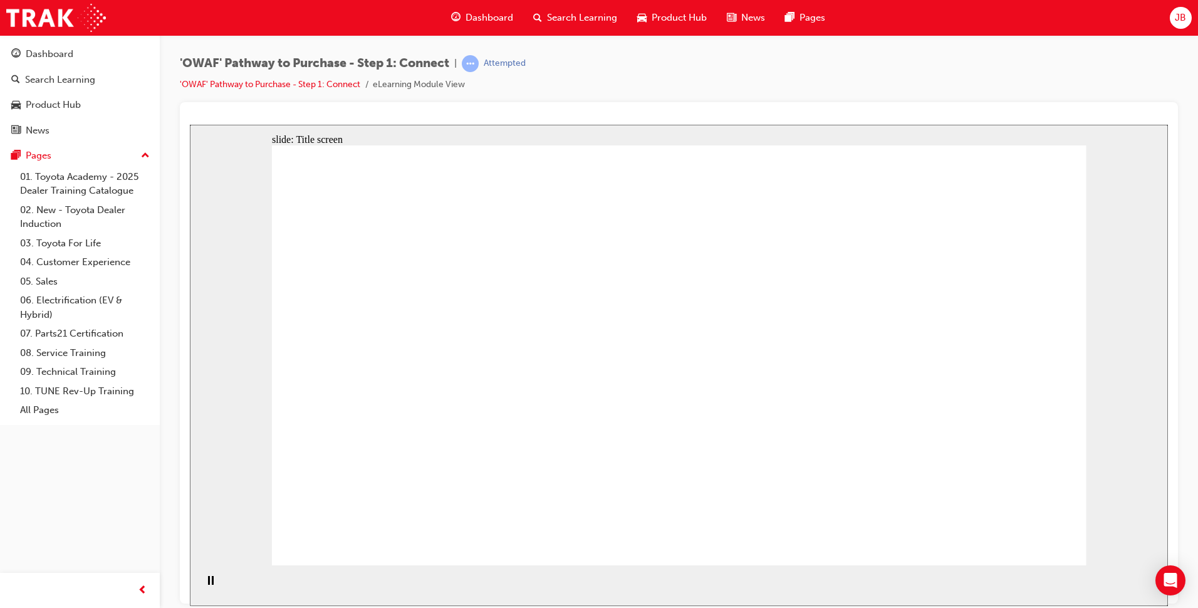
drag, startPoint x: 681, startPoint y: 315, endPoint x: 706, endPoint y: 299, distance: 29.5
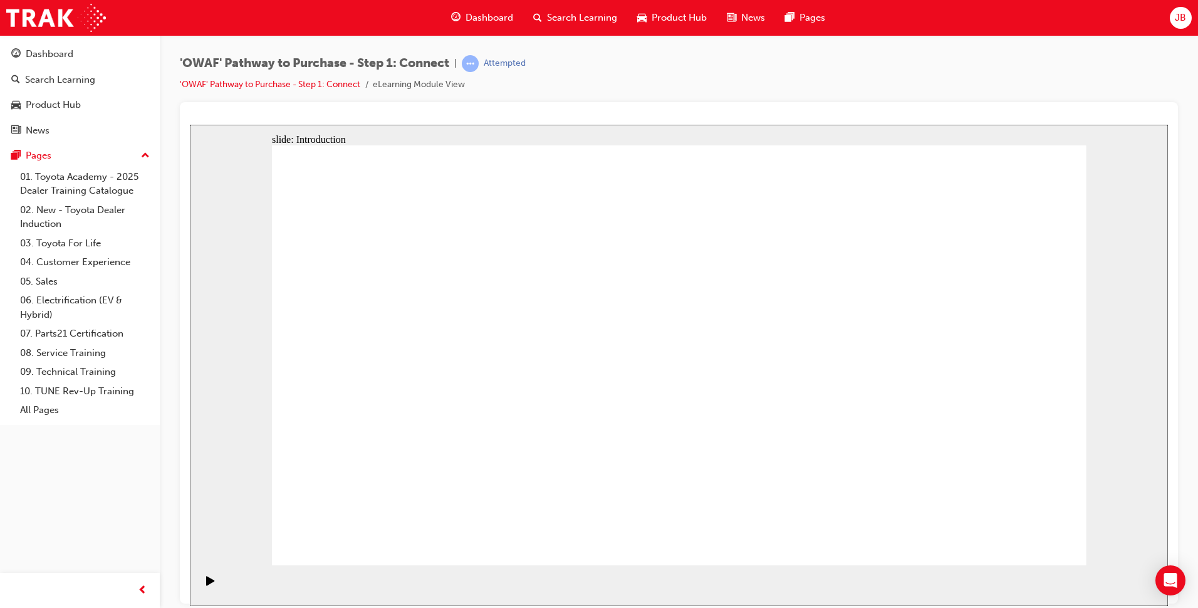
drag, startPoint x: 918, startPoint y: 372, endPoint x: 924, endPoint y: 433, distance: 61.6
drag, startPoint x: 924, startPoint y: 433, endPoint x: 1046, endPoint y: 509, distance: 143.4
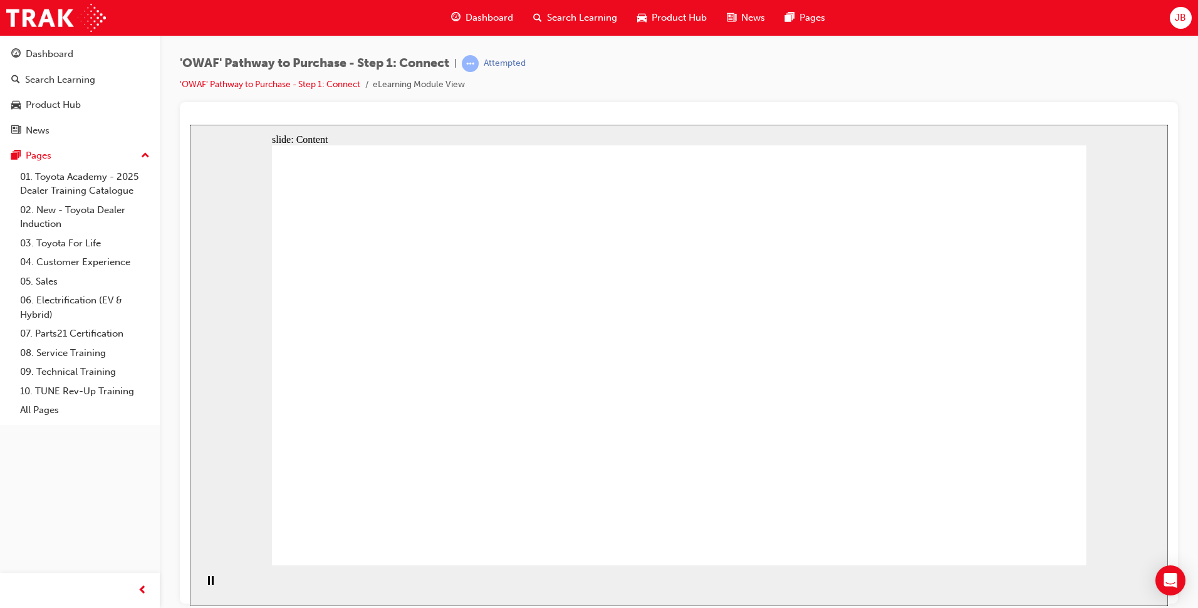
drag, startPoint x: 623, startPoint y: 369, endPoint x: 624, endPoint y: 356, distance: 12.7
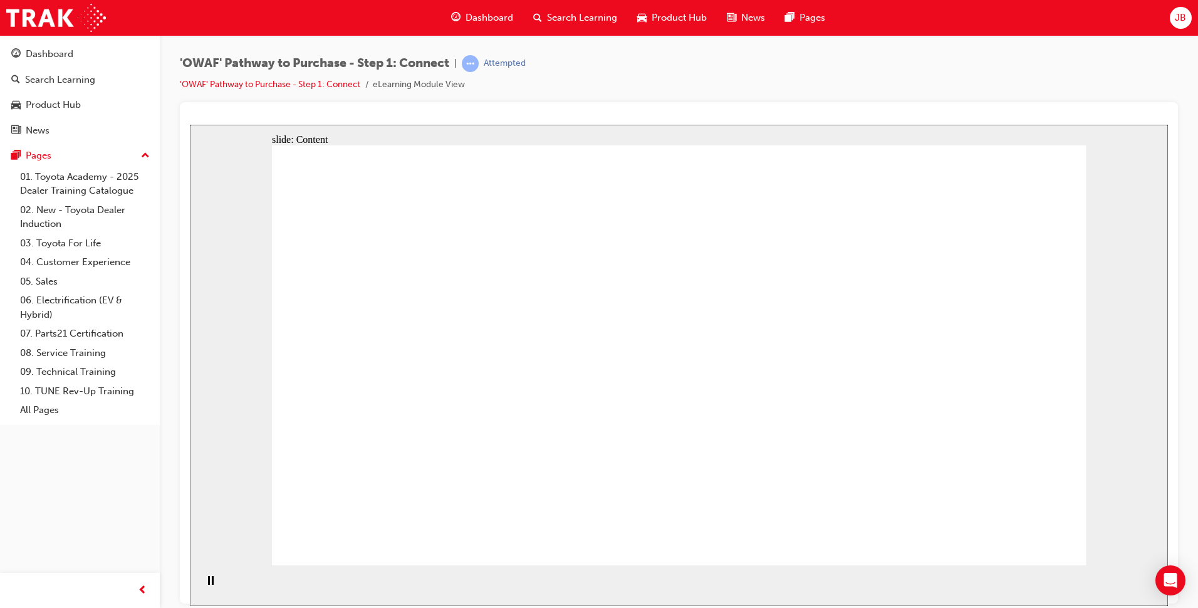
drag, startPoint x: 625, startPoint y: 354, endPoint x: 624, endPoint y: 346, distance: 7.6
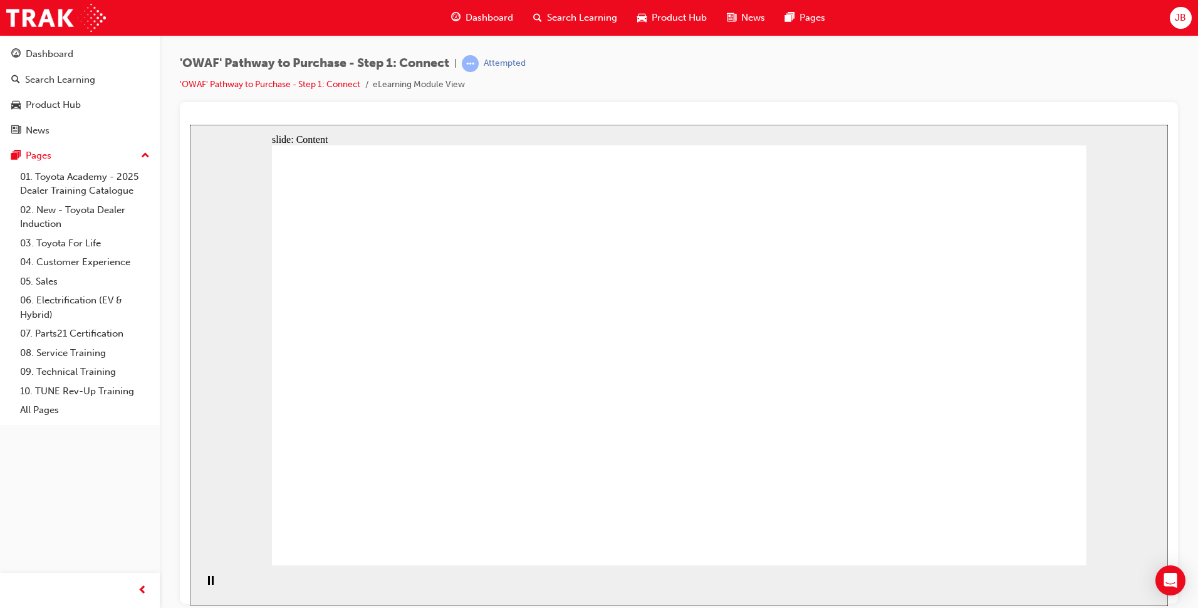
drag, startPoint x: 816, startPoint y: 349, endPoint x: 817, endPoint y: 408, distance: 58.9
drag, startPoint x: 820, startPoint y: 429, endPoint x: 828, endPoint y: 427, distance: 8.5
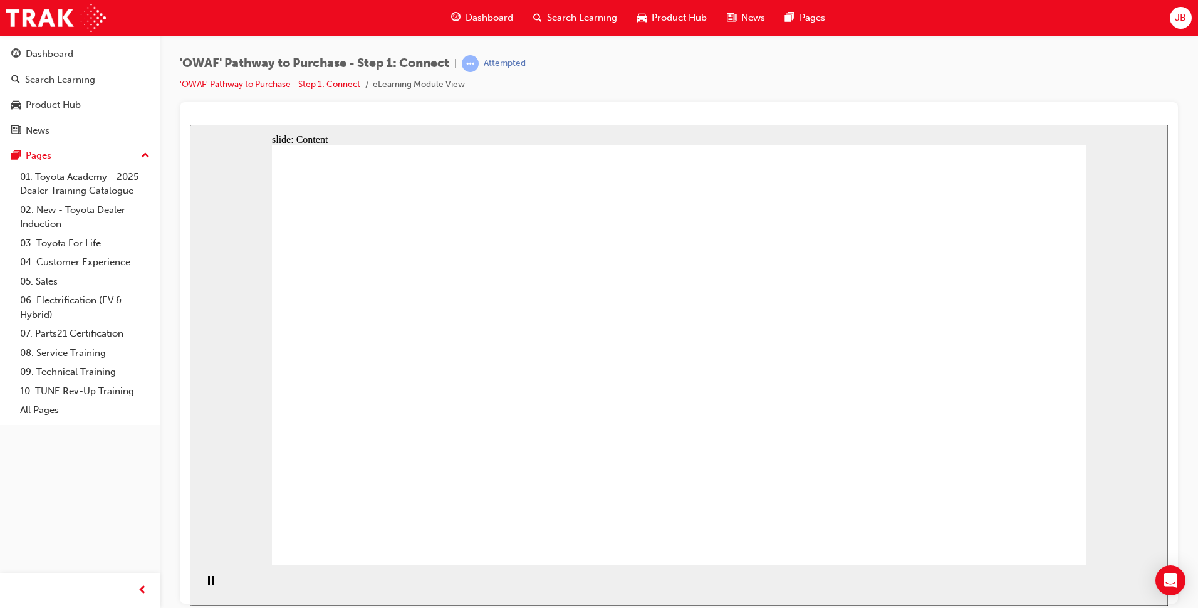
drag, startPoint x: 822, startPoint y: 319, endPoint x: 822, endPoint y: 382, distance: 62.6
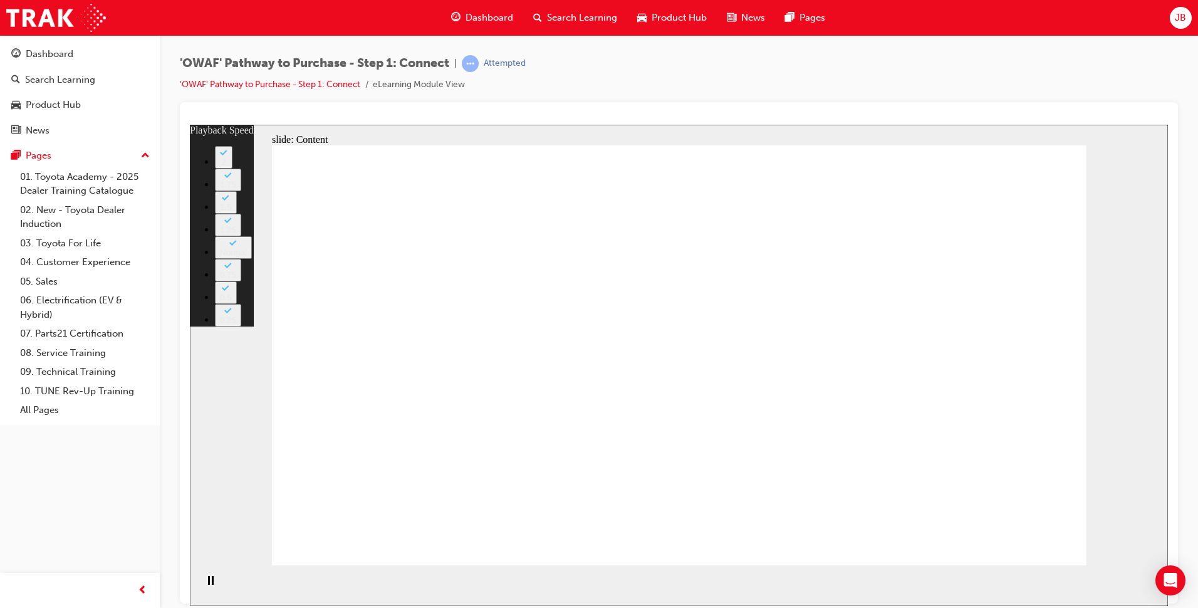
drag, startPoint x: 762, startPoint y: 462, endPoint x: 768, endPoint y: 462, distance: 6.9
drag, startPoint x: 784, startPoint y: 462, endPoint x: 805, endPoint y: 464, distance: 22.0
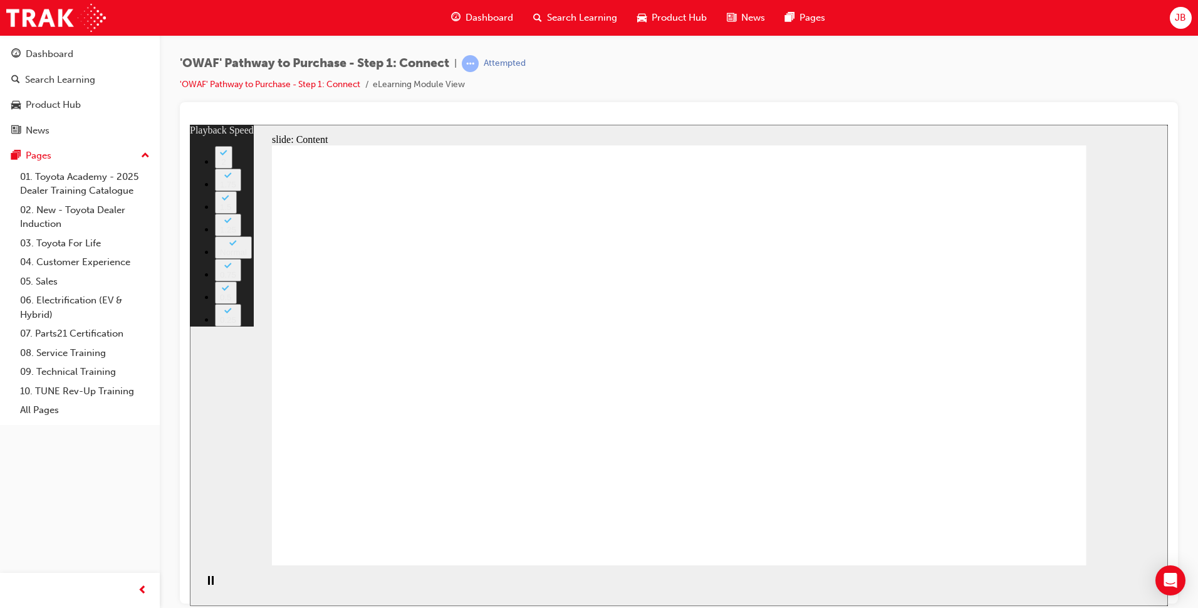
drag, startPoint x: 821, startPoint y: 462, endPoint x: 835, endPoint y: 464, distance: 14.0
type input "76"
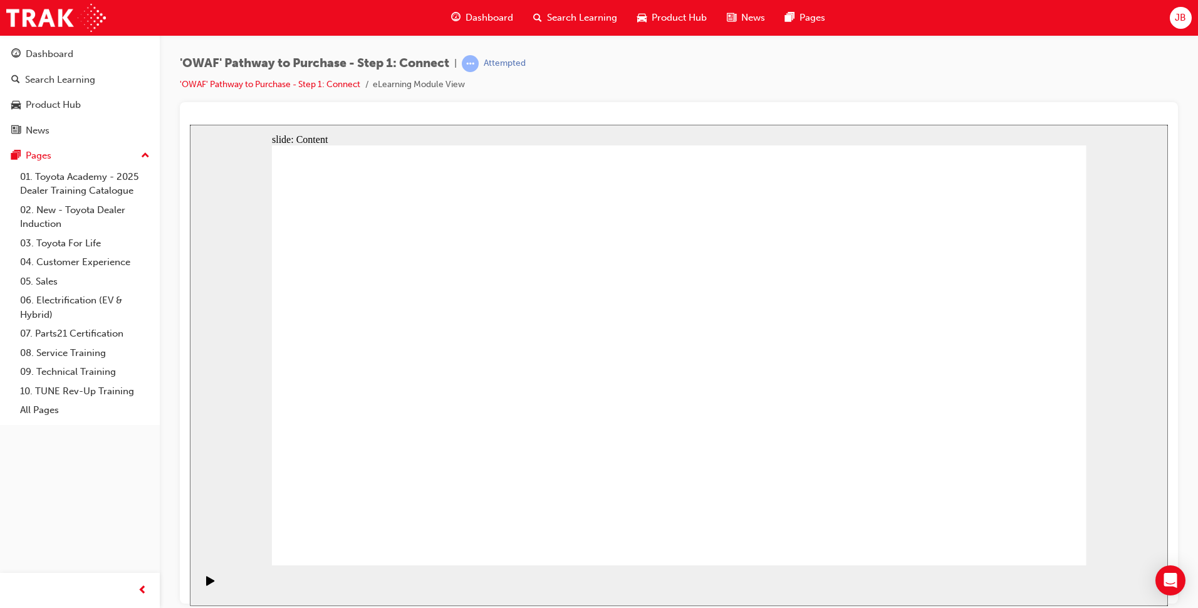
drag, startPoint x: 958, startPoint y: 254, endPoint x: 977, endPoint y: 316, distance: 65.0
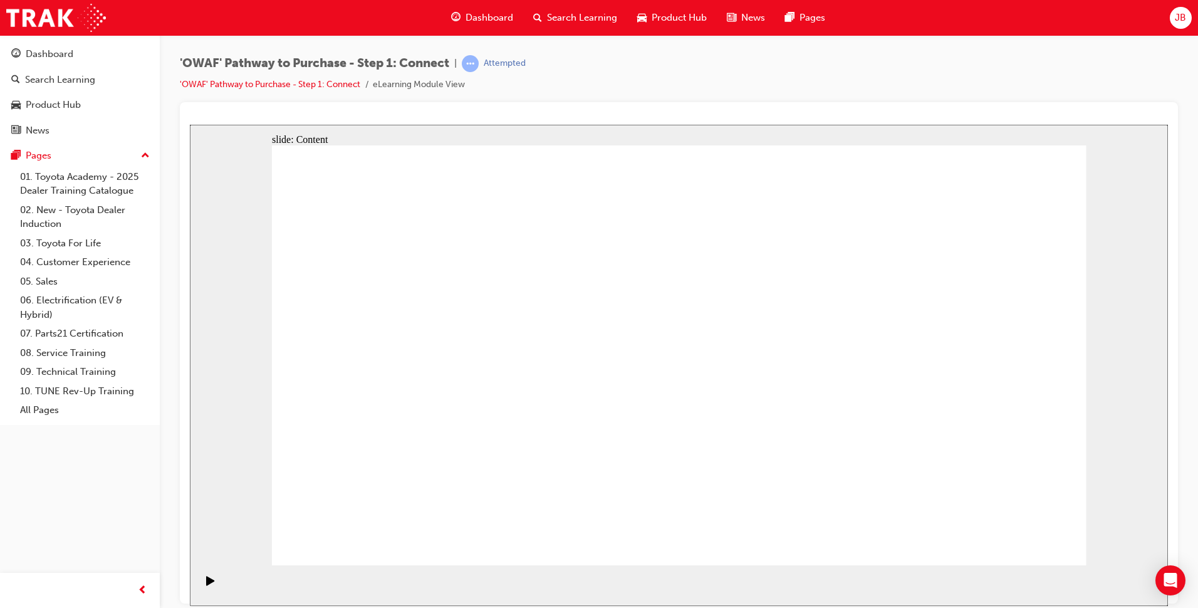
drag, startPoint x: 567, startPoint y: 399, endPoint x: 602, endPoint y: 399, distance: 34.4
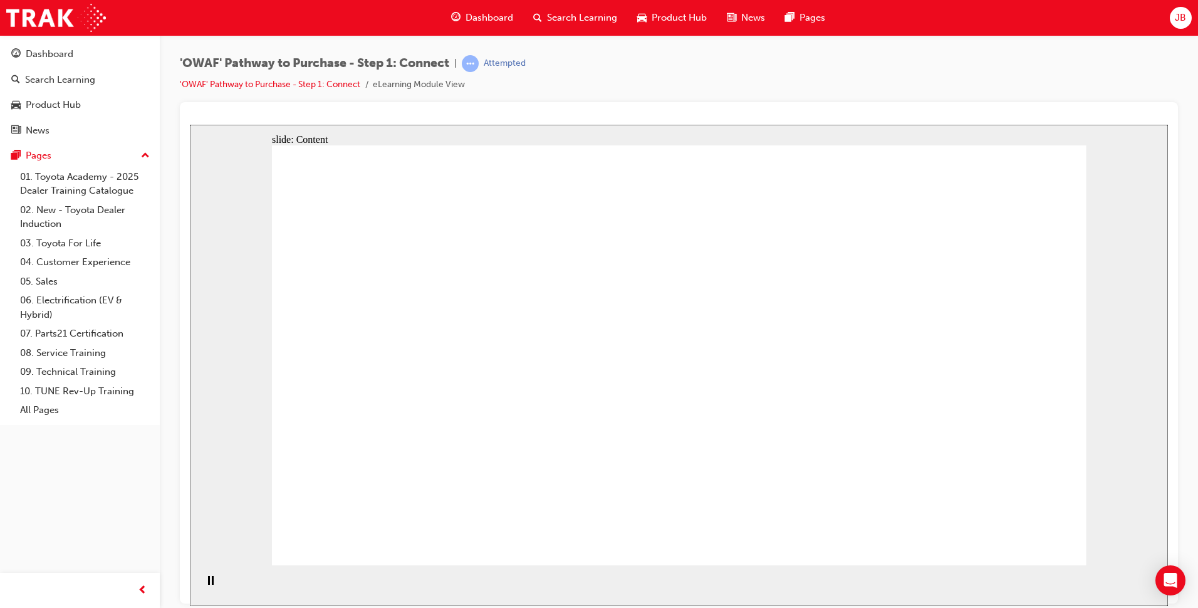
drag, startPoint x: 411, startPoint y: 341, endPoint x: 551, endPoint y: 341, distance: 140.3
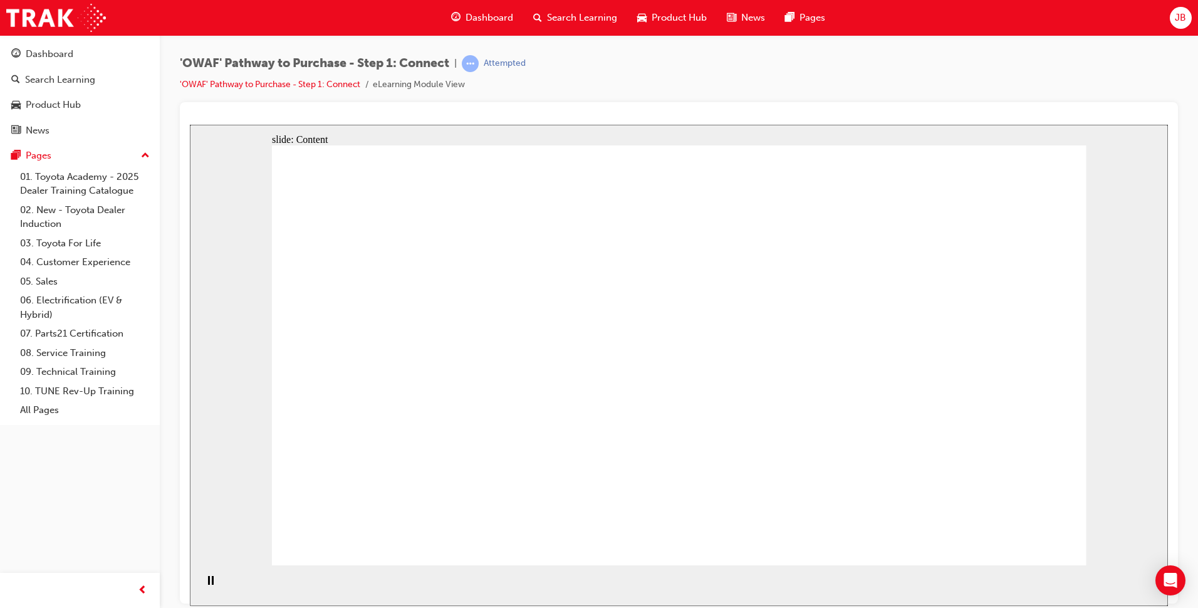
drag, startPoint x: 682, startPoint y: 355, endPoint x: 805, endPoint y: 361, distance: 123.5
drag, startPoint x: 813, startPoint y: 361, endPoint x: 898, endPoint y: 362, distance: 85.2
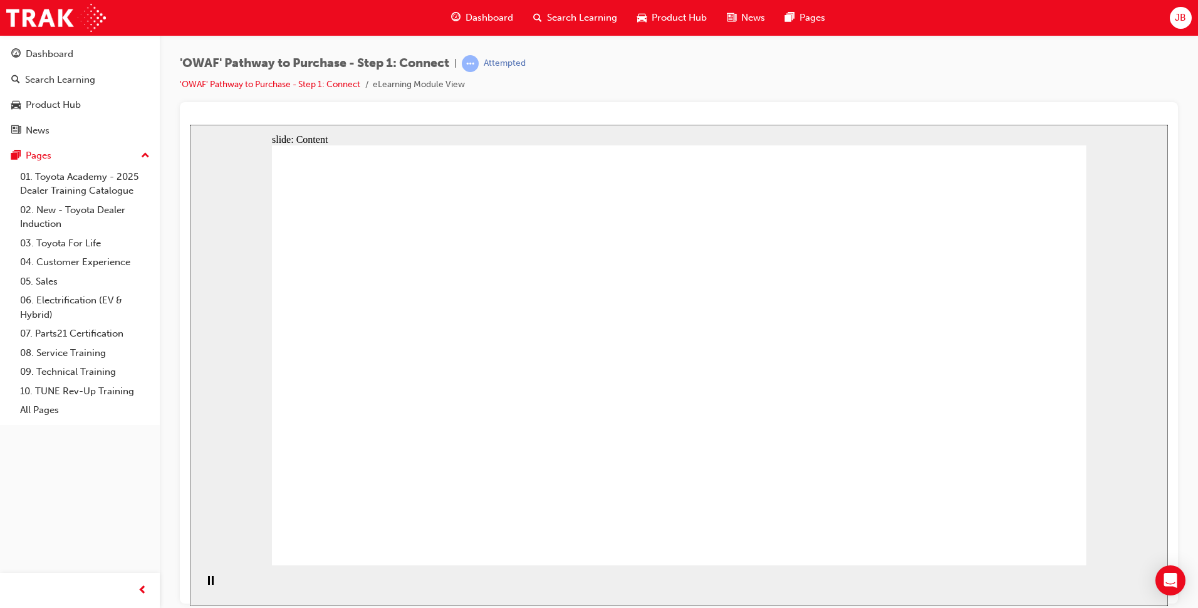
drag, startPoint x: 434, startPoint y: 347, endPoint x: 612, endPoint y: 340, distance: 178.0
drag, startPoint x: 612, startPoint y: 340, endPoint x: 757, endPoint y: 340, distance: 145.3
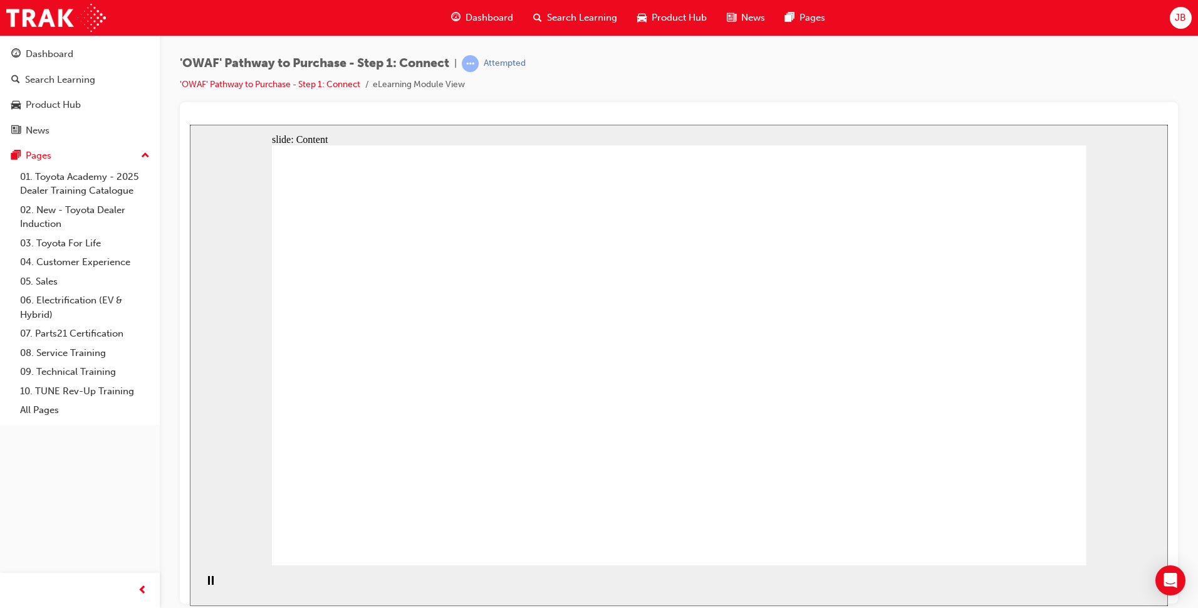
drag, startPoint x: 865, startPoint y: 380, endPoint x: 774, endPoint y: 305, distance: 117.9
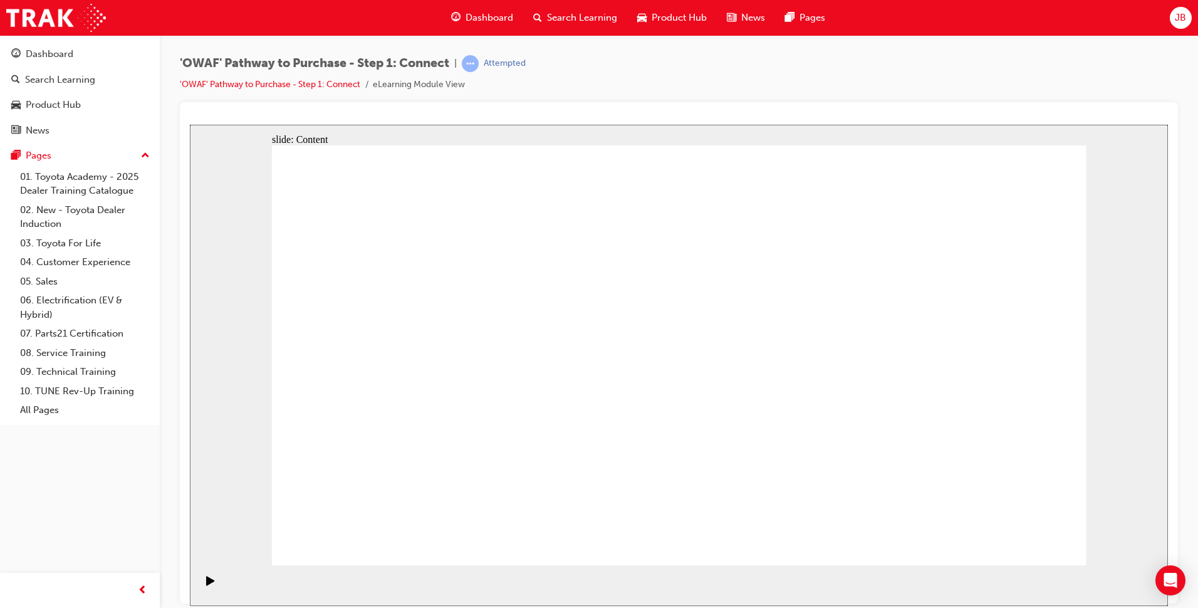
drag, startPoint x: 364, startPoint y: 259, endPoint x: 467, endPoint y: 261, distance: 103.4
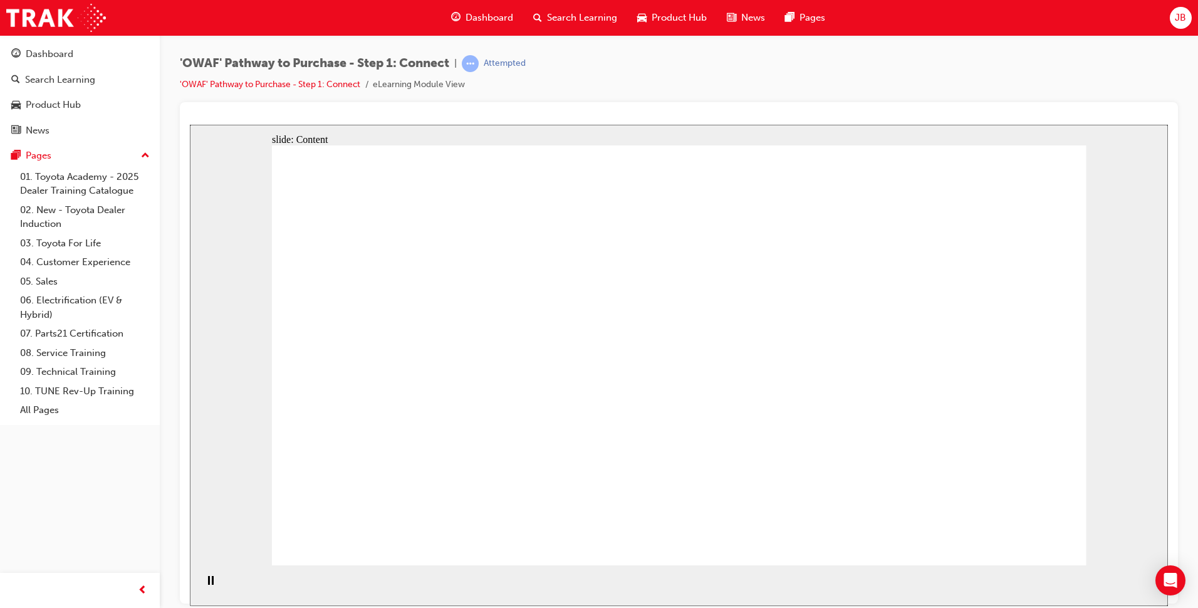
drag, startPoint x: 651, startPoint y: 262, endPoint x: 773, endPoint y: 304, distance: 128.3
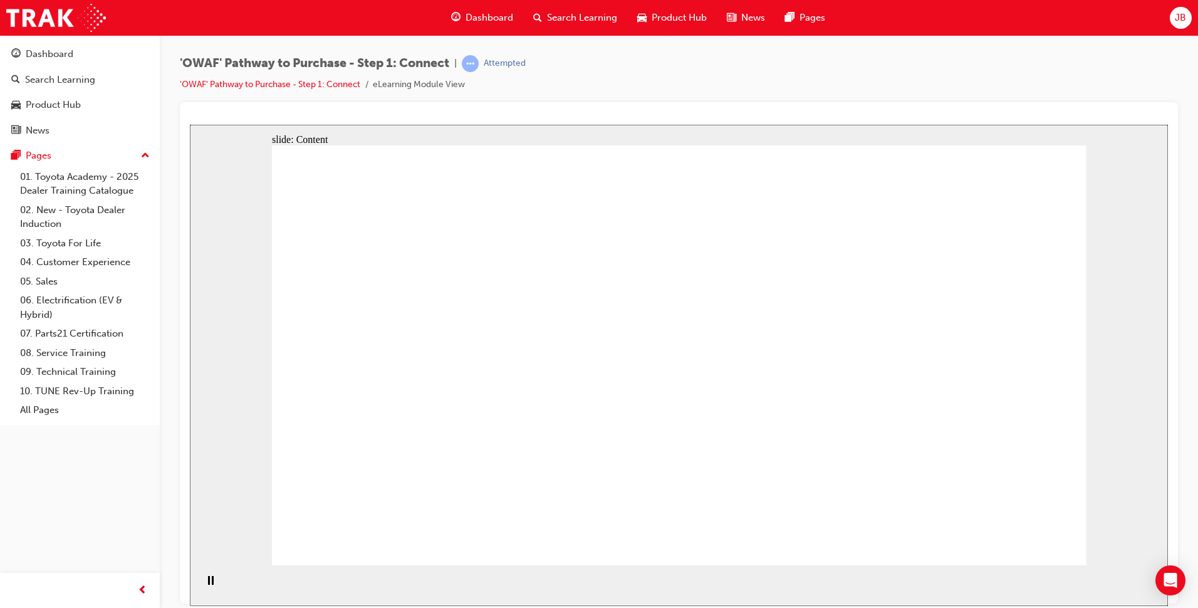
drag, startPoint x: 819, startPoint y: 333, endPoint x: 926, endPoint y: 342, distance: 106.9
drag, startPoint x: 926, startPoint y: 342, endPoint x: 835, endPoint y: 409, distance: 112.9
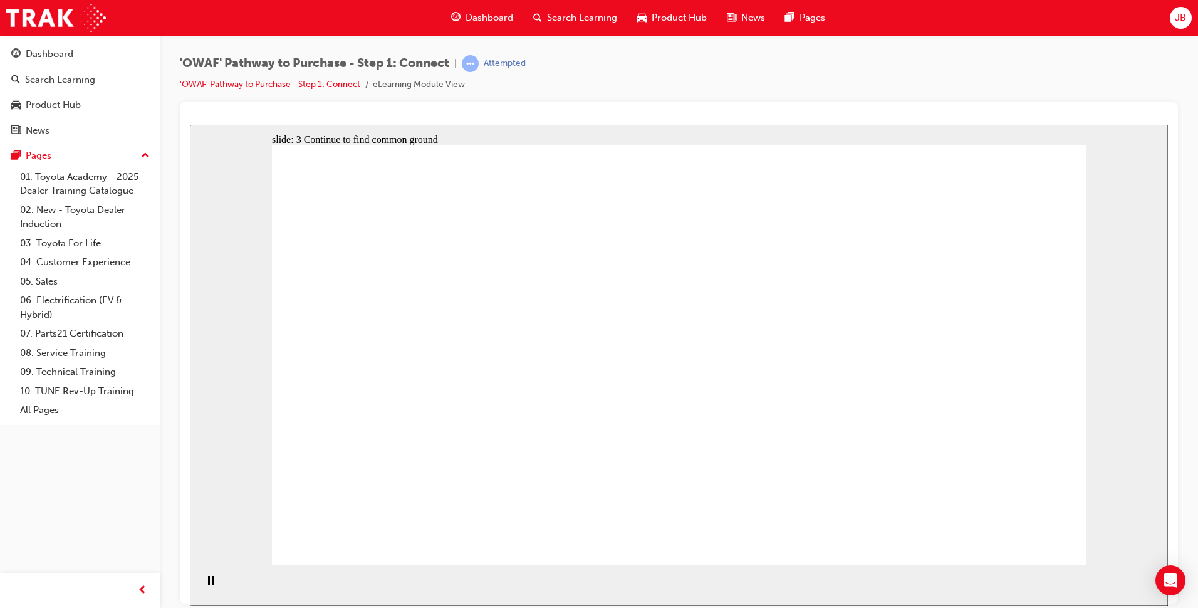
drag, startPoint x: 564, startPoint y: 264, endPoint x: 750, endPoint y: 262, distance: 186.0
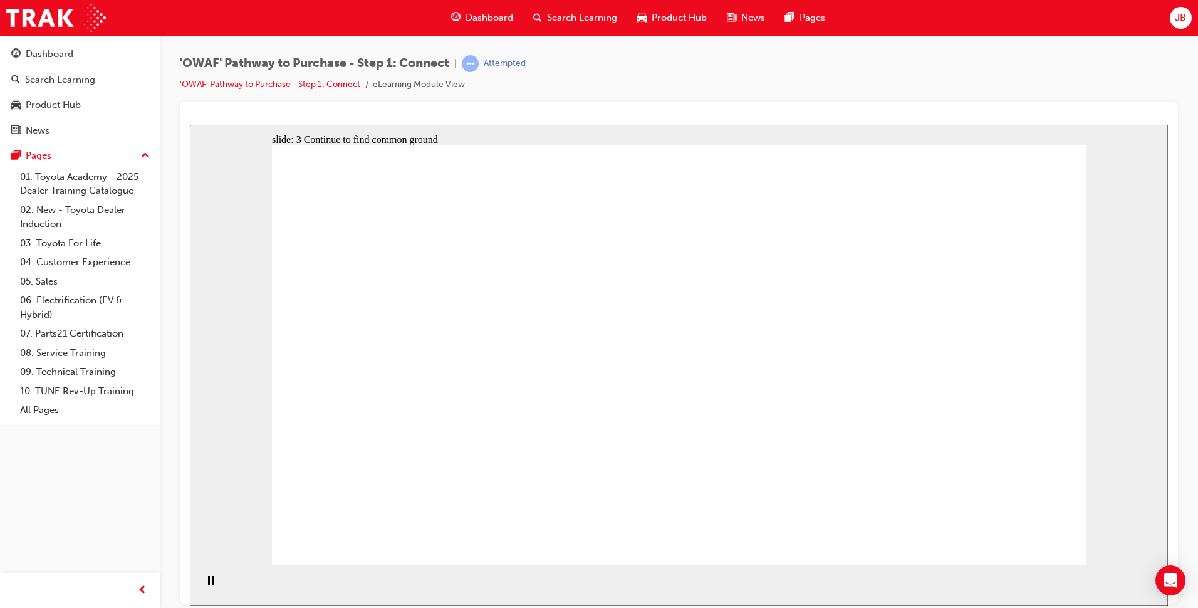
drag, startPoint x: 807, startPoint y: 262, endPoint x: 985, endPoint y: 272, distance: 178.8
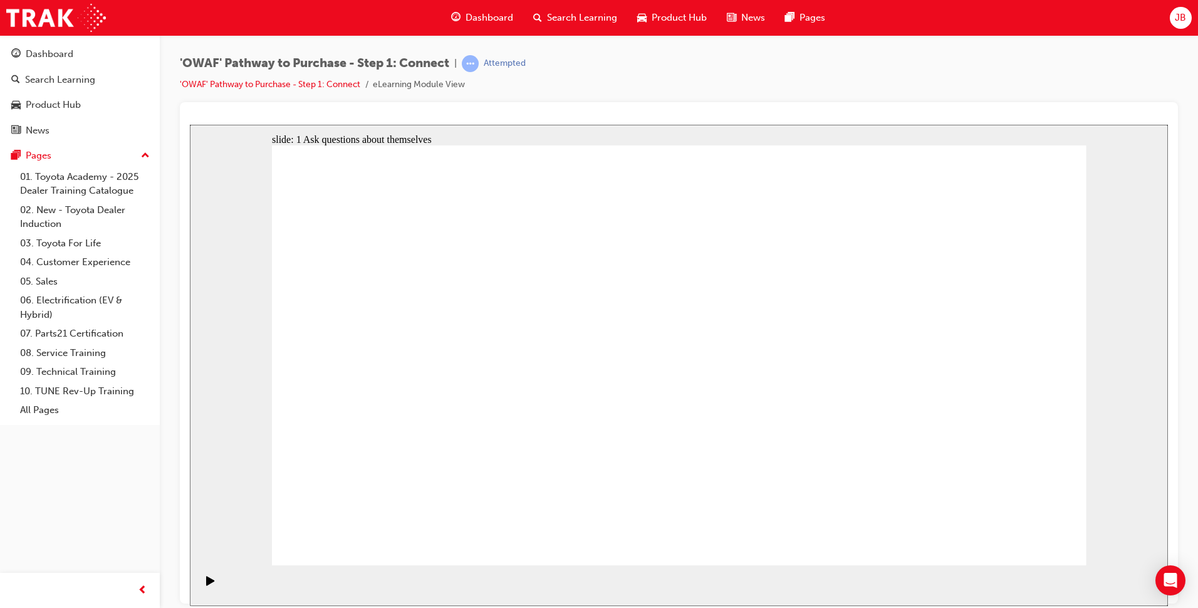
drag, startPoint x: 386, startPoint y: 233, endPoint x: 437, endPoint y: 227, distance: 51.0
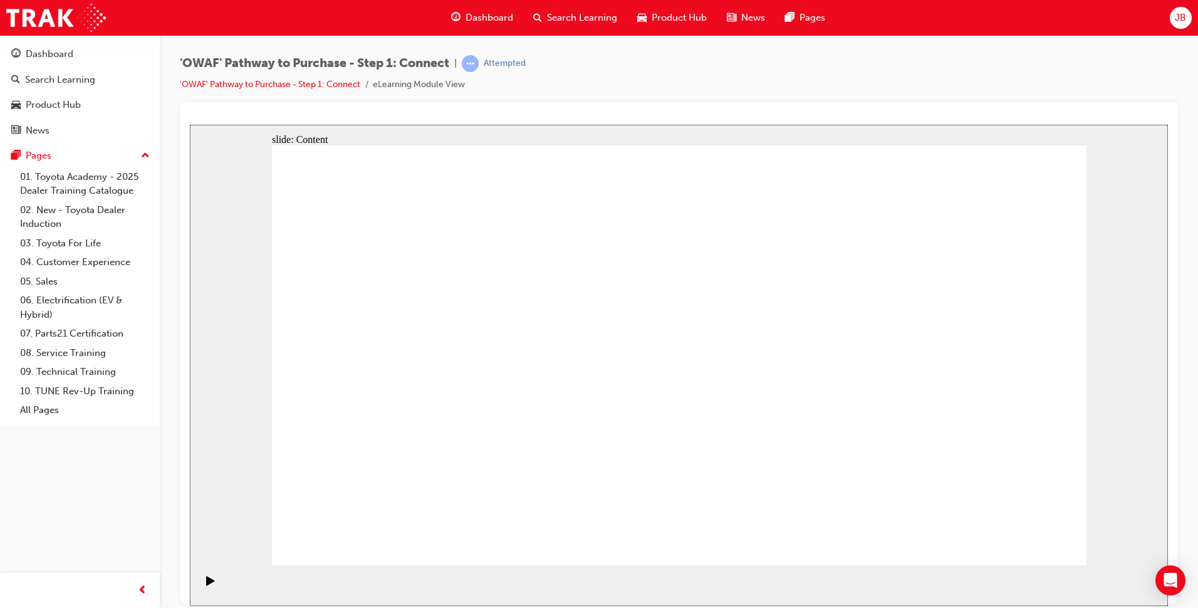
drag, startPoint x: 487, startPoint y: 248, endPoint x: 491, endPoint y: 264, distance: 16.7
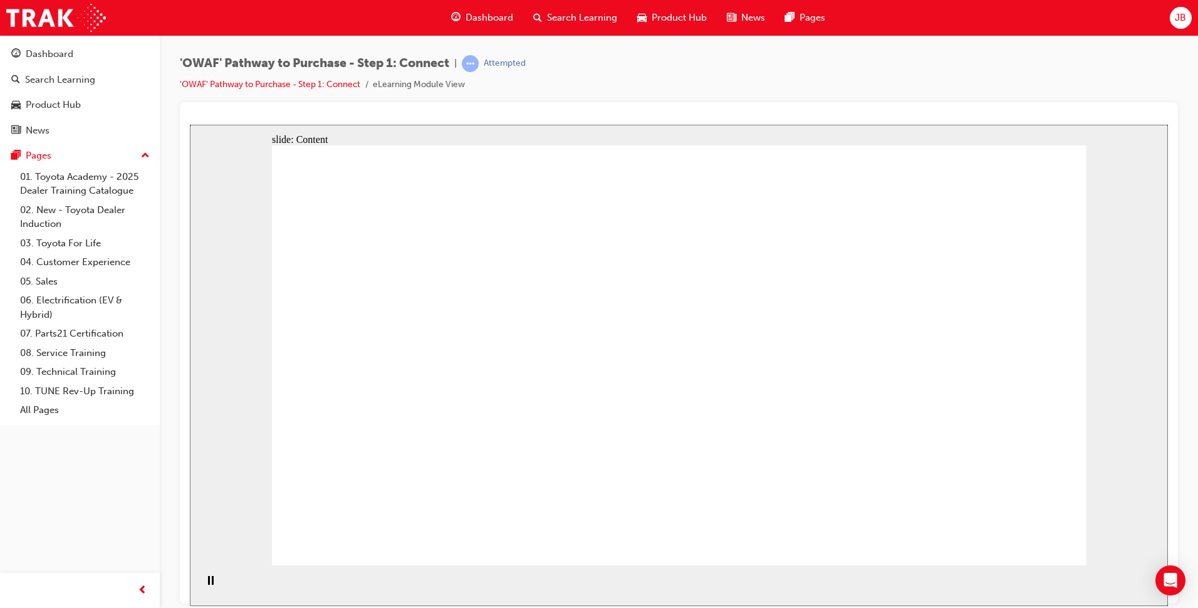
drag, startPoint x: 502, startPoint y: 322, endPoint x: 502, endPoint y: 369, distance: 47.0
drag, startPoint x: 502, startPoint y: 373, endPoint x: 501, endPoint y: 425, distance: 51.4
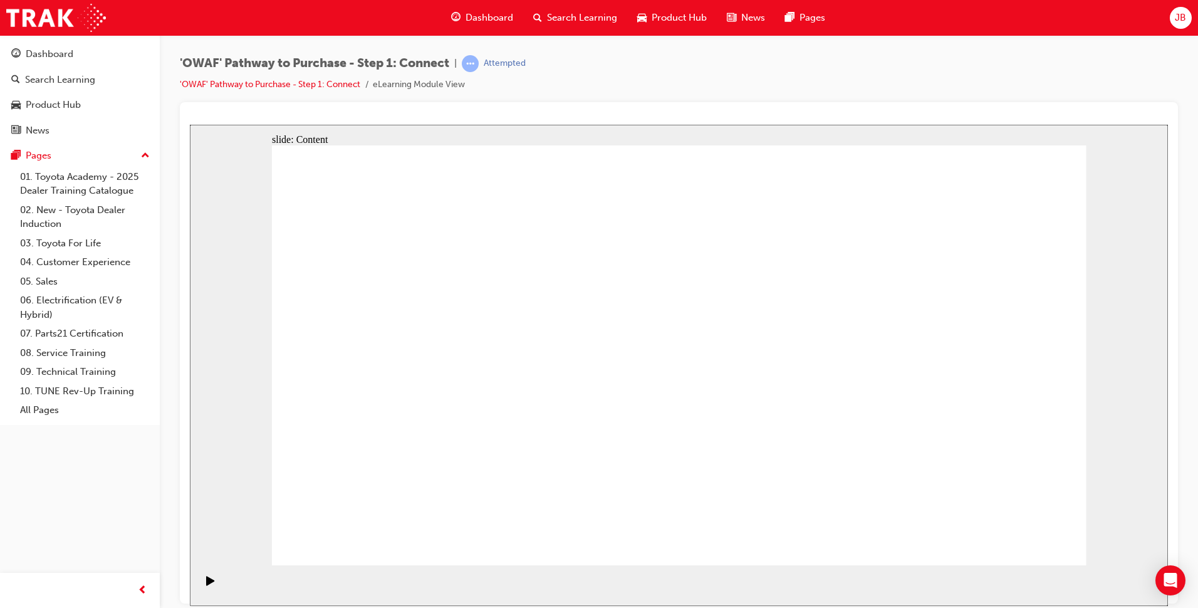
drag, startPoint x: 470, startPoint y: 333, endPoint x: 528, endPoint y: 324, distance: 58.3
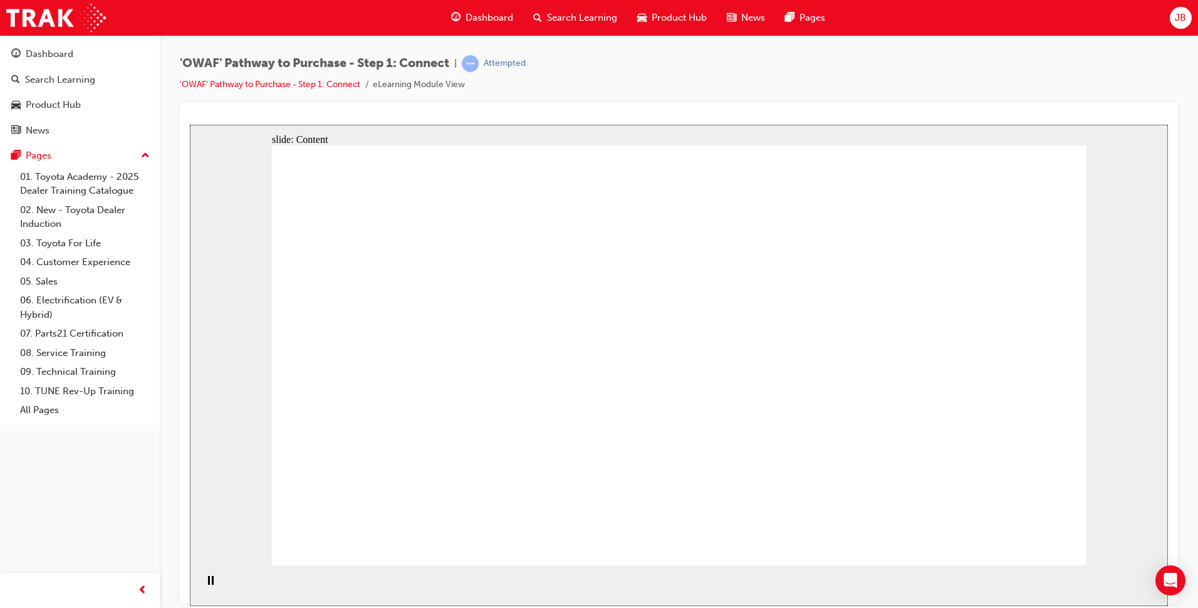
drag, startPoint x: 902, startPoint y: 311, endPoint x: 646, endPoint y: 323, distance: 256.5
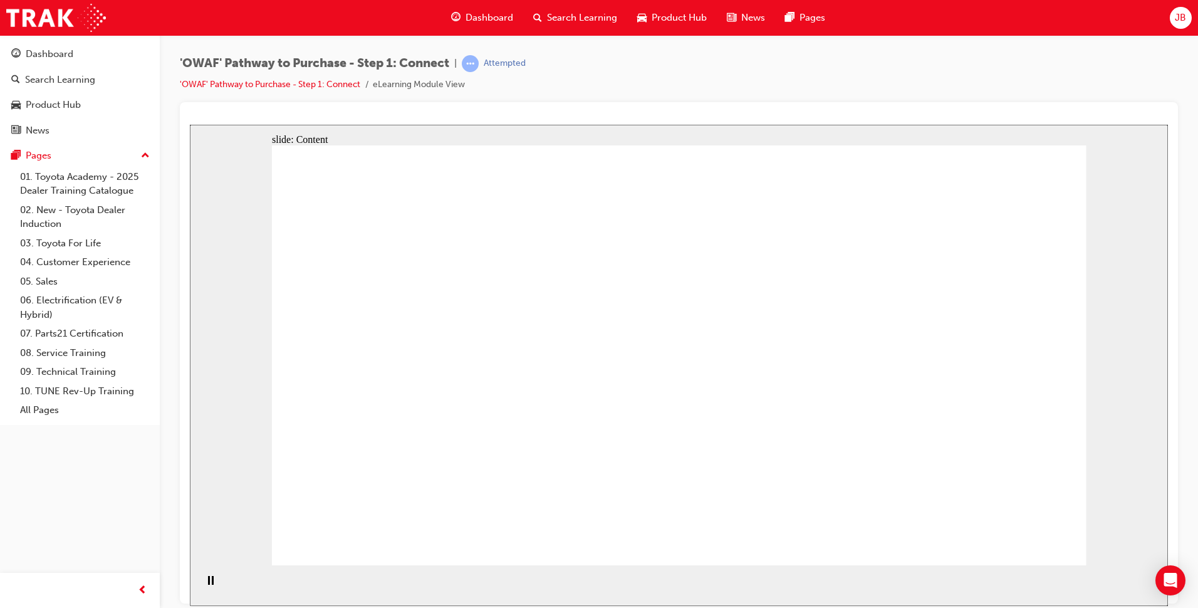
drag, startPoint x: 460, startPoint y: 386, endPoint x: 641, endPoint y: 405, distance: 182.0
drag, startPoint x: 919, startPoint y: 326, endPoint x: 750, endPoint y: 331, distance: 169.2
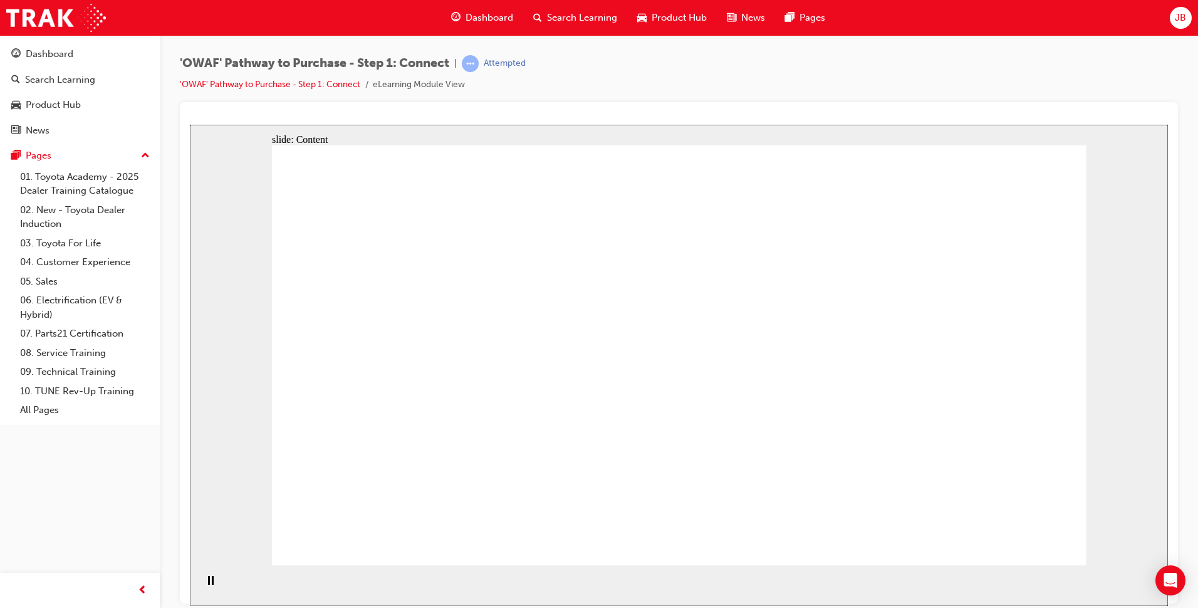
drag, startPoint x: 675, startPoint y: 419, endPoint x: 790, endPoint y: 378, distance: 122.8
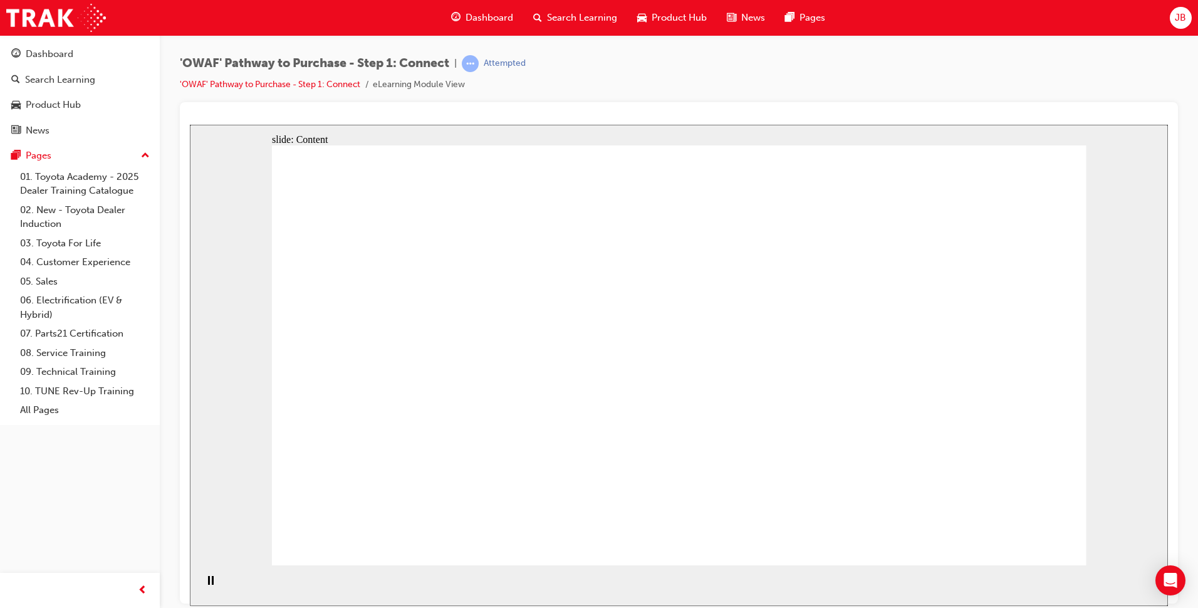
drag, startPoint x: 855, startPoint y: 408, endPoint x: 894, endPoint y: 319, distance: 96.5
drag, startPoint x: 894, startPoint y: 318, endPoint x: 844, endPoint y: 318, distance: 50.1
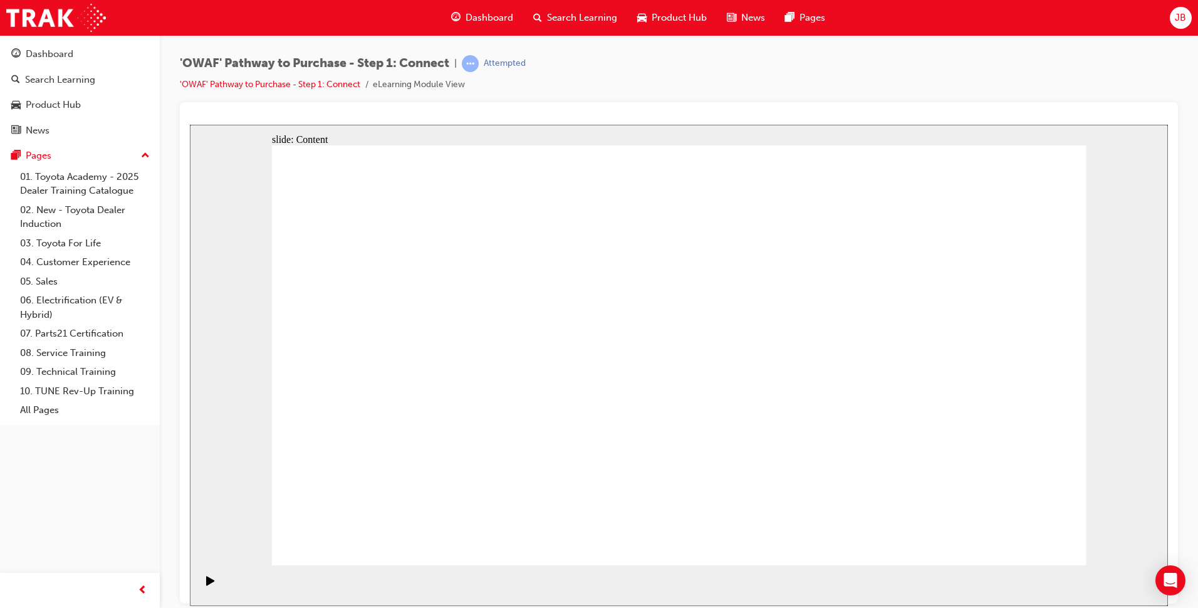
drag, startPoint x: 592, startPoint y: 204, endPoint x: 820, endPoint y: 204, distance: 228.6
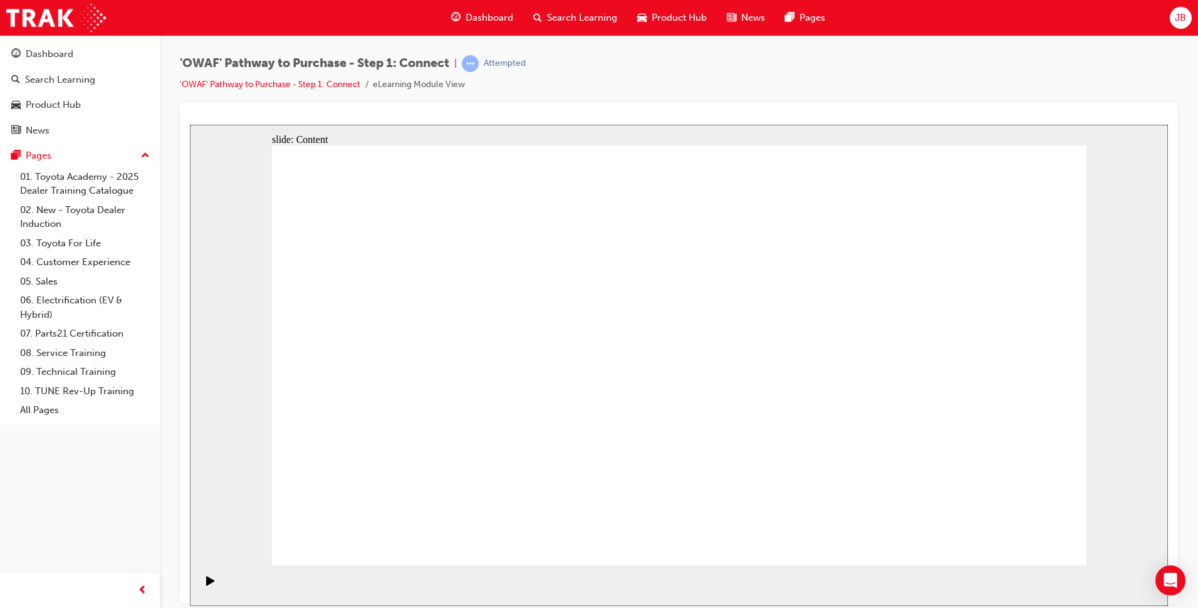
drag, startPoint x: 510, startPoint y: 491, endPoint x: 889, endPoint y: 227, distance: 462.0
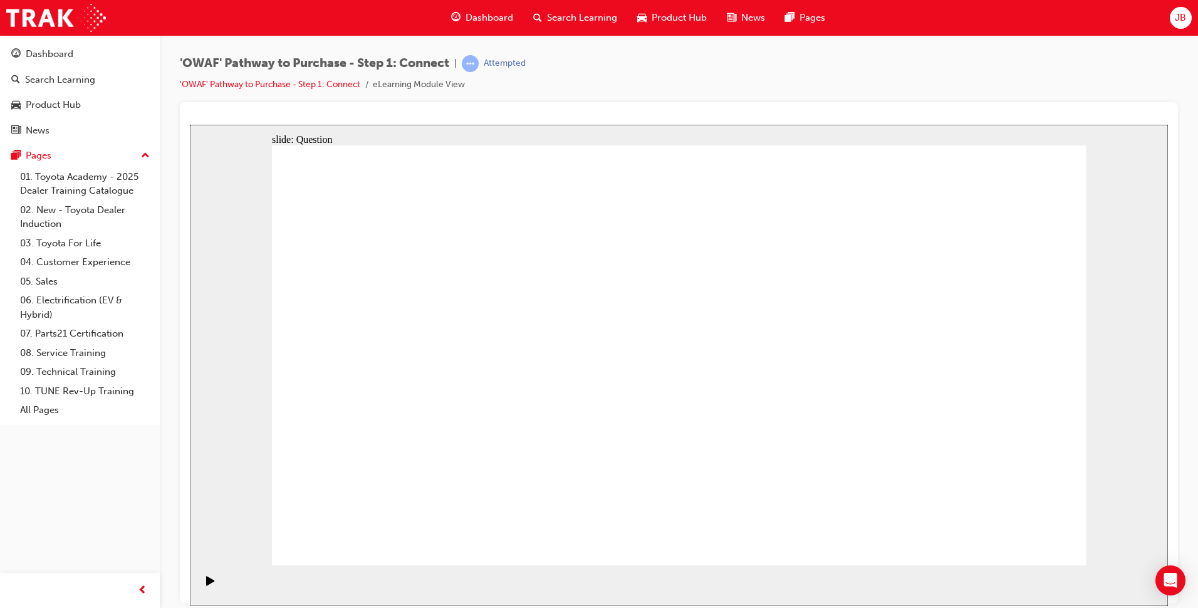
drag, startPoint x: 354, startPoint y: 393, endPoint x: 799, endPoint y: 275, distance: 459.6
drag, startPoint x: 784, startPoint y: 278, endPoint x: 757, endPoint y: 365, distance: 90.5
drag, startPoint x: 433, startPoint y: 472, endPoint x: 487, endPoint y: 480, distance: 54.4
drag, startPoint x: 779, startPoint y: 361, endPoint x: 803, endPoint y: 265, distance: 98.9
drag, startPoint x: 497, startPoint y: 381, endPoint x: 1035, endPoint y: 271, distance: 549.9
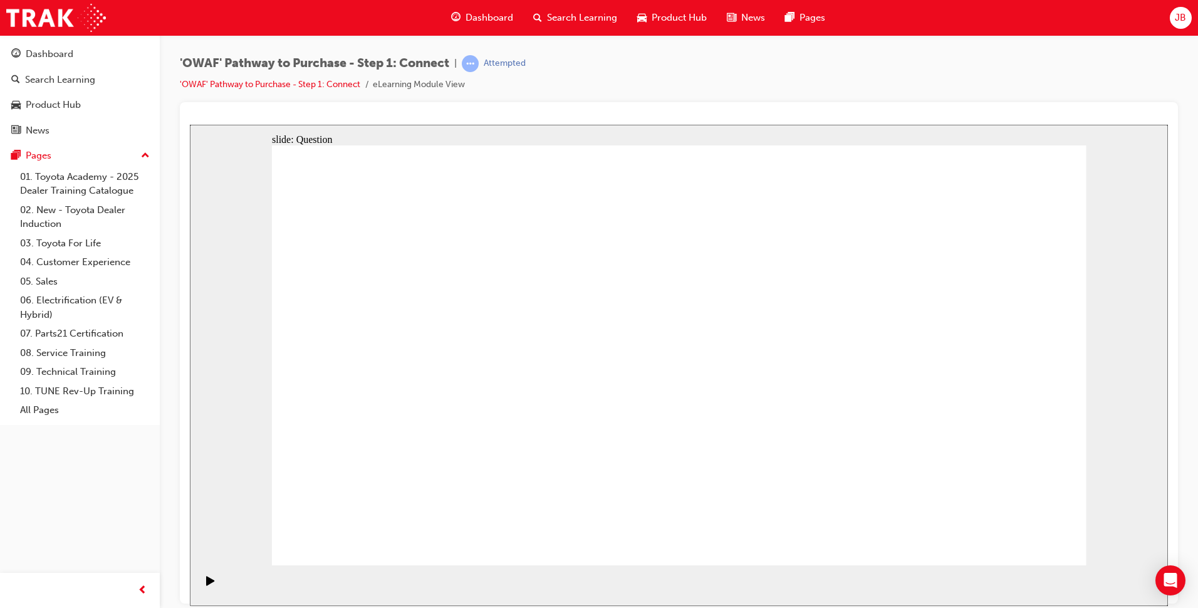
drag, startPoint x: 556, startPoint y: 401, endPoint x: 807, endPoint y: 482, distance: 263.2
drag, startPoint x: 624, startPoint y: 495, endPoint x: 1052, endPoint y: 374, distance: 444.7
drag, startPoint x: 462, startPoint y: 499, endPoint x: 711, endPoint y: 473, distance: 250.0
drag, startPoint x: 424, startPoint y: 490, endPoint x: 819, endPoint y: 462, distance: 395.5
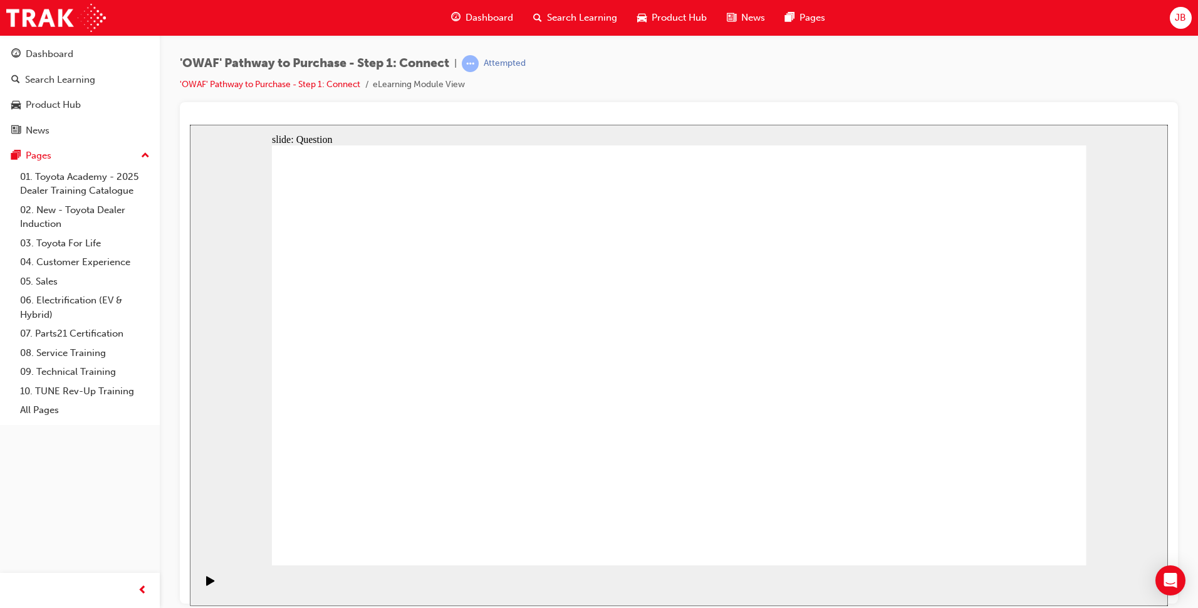
drag, startPoint x: 671, startPoint y: 395, endPoint x: 797, endPoint y: 372, distance: 128.5
